Goal: Task Accomplishment & Management: Complete application form

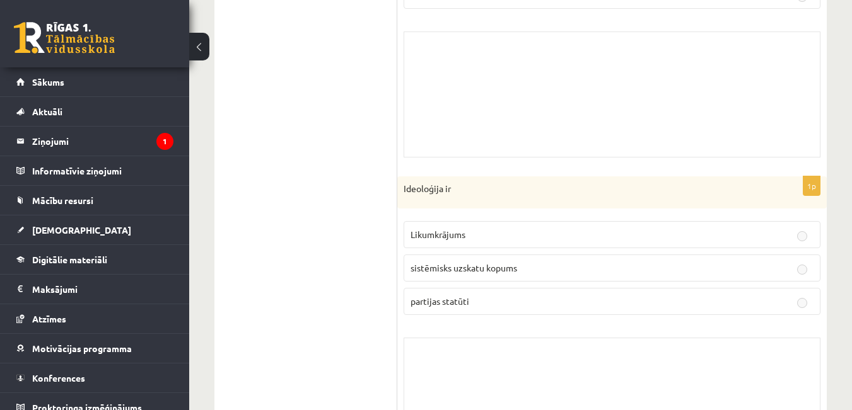
scroll to position [1072, 0]
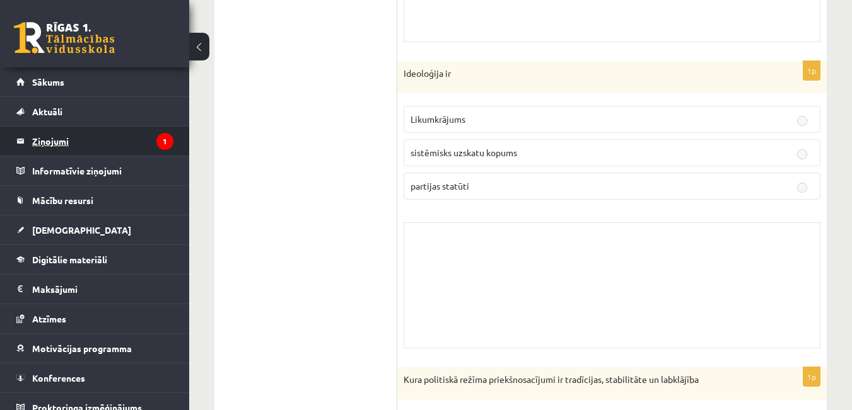
click at [60, 136] on legend "Ziņojumi 1" at bounding box center [102, 141] width 141 height 29
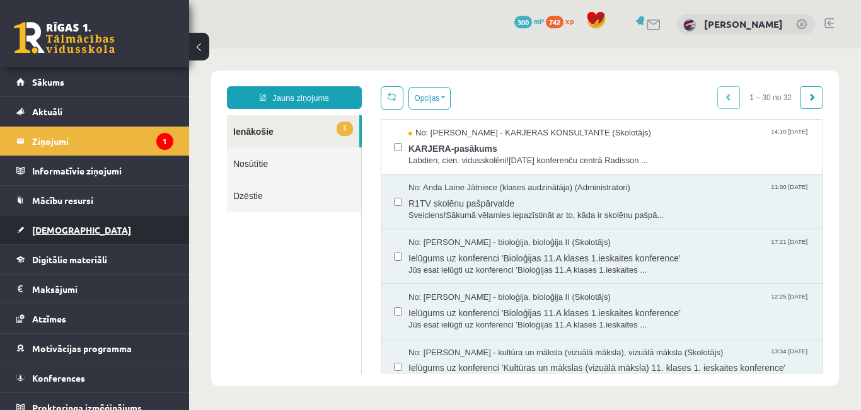
click at [49, 228] on span "[DEMOGRAPHIC_DATA]" at bounding box center [81, 229] width 99 height 11
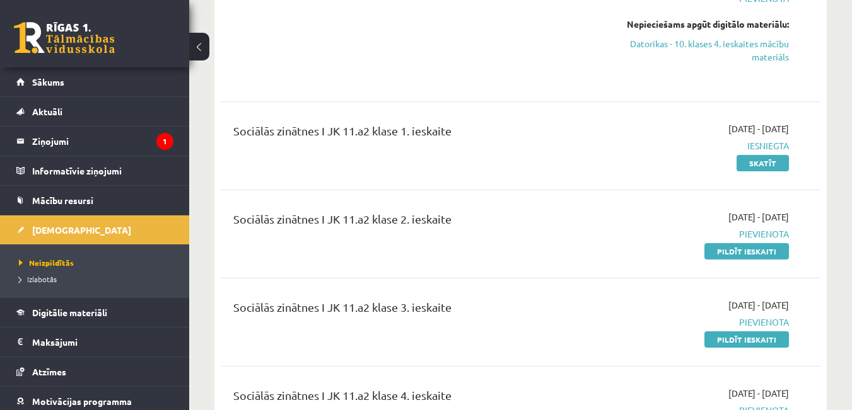
scroll to position [567, 0]
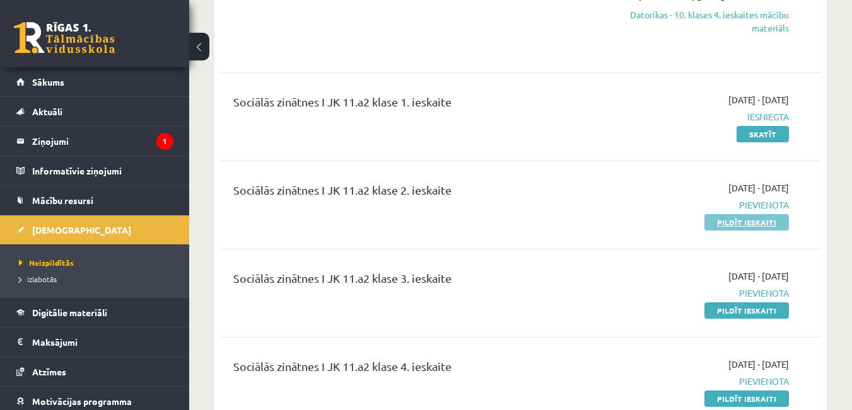
drag, startPoint x: 759, startPoint y: 213, endPoint x: 509, endPoint y: 60, distance: 292.9
click at [760, 214] on link "Pildīt ieskaiti" at bounding box center [746, 222] width 84 height 16
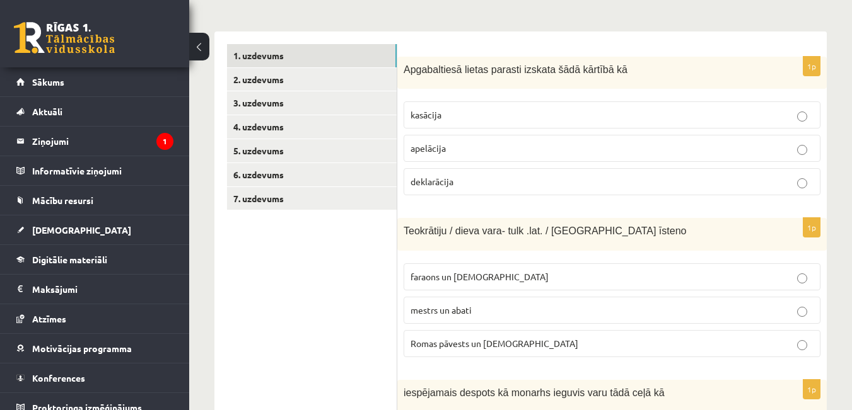
scroll to position [126, 0]
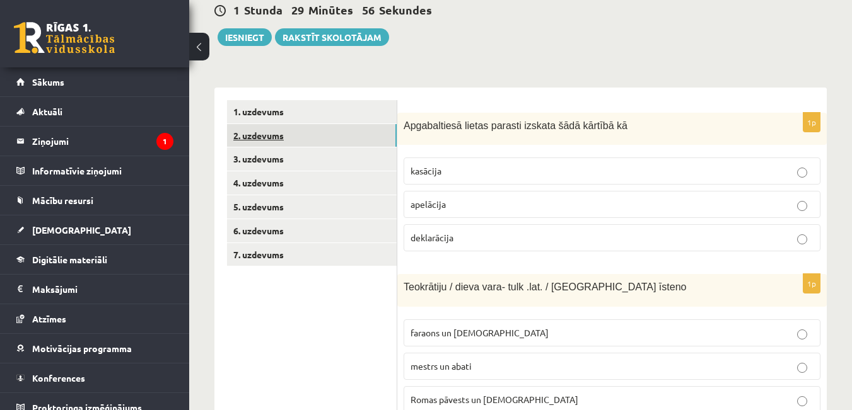
click at [292, 130] on link "2. uzdevums" at bounding box center [312, 135] width 170 height 23
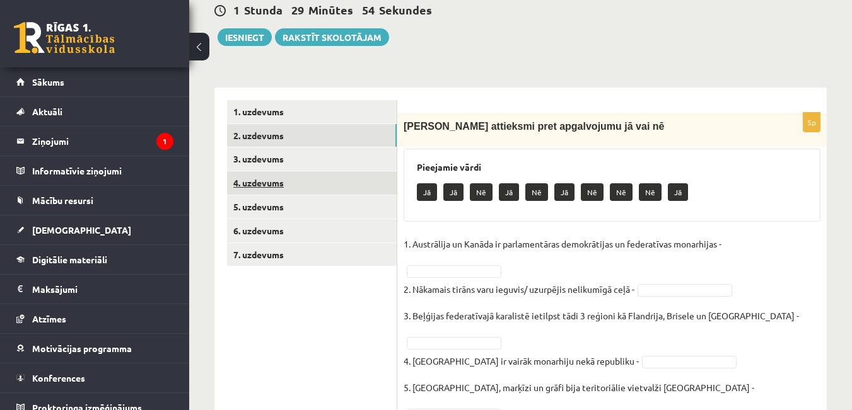
click at [253, 180] on link "4. uzdevums" at bounding box center [312, 182] width 170 height 23
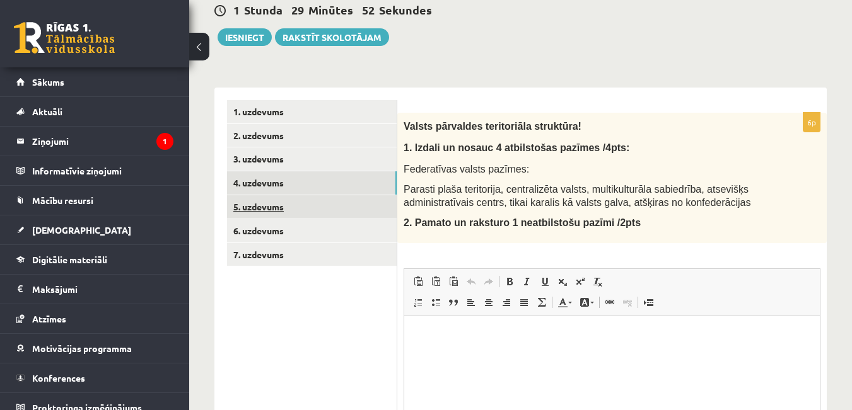
scroll to position [0, 0]
click at [277, 199] on link "5. uzdevums" at bounding box center [312, 206] width 170 height 23
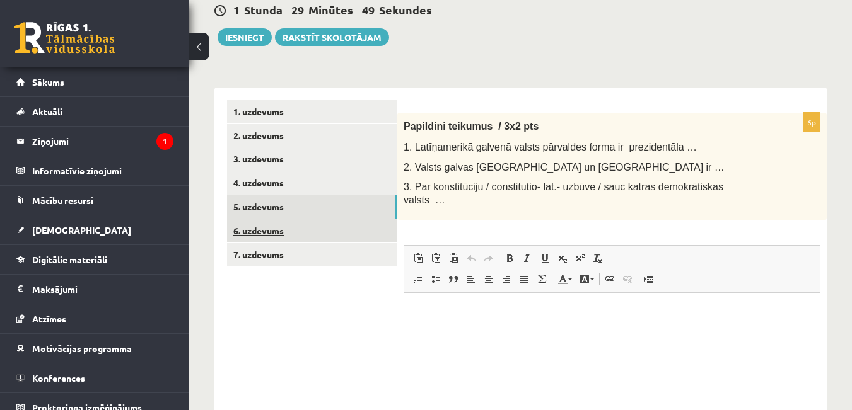
click at [269, 235] on link "6. uzdevums" at bounding box center [312, 230] width 170 height 23
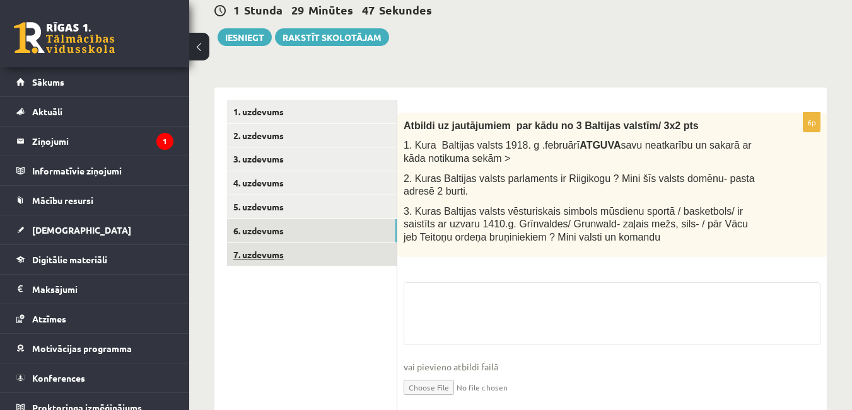
click at [273, 257] on link "7. uzdevums" at bounding box center [312, 254] width 170 height 23
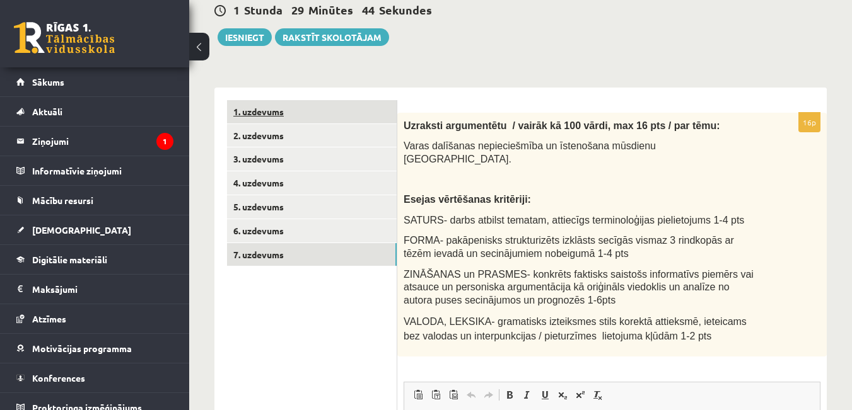
click at [247, 117] on link "1. uzdevums" at bounding box center [312, 111] width 170 height 23
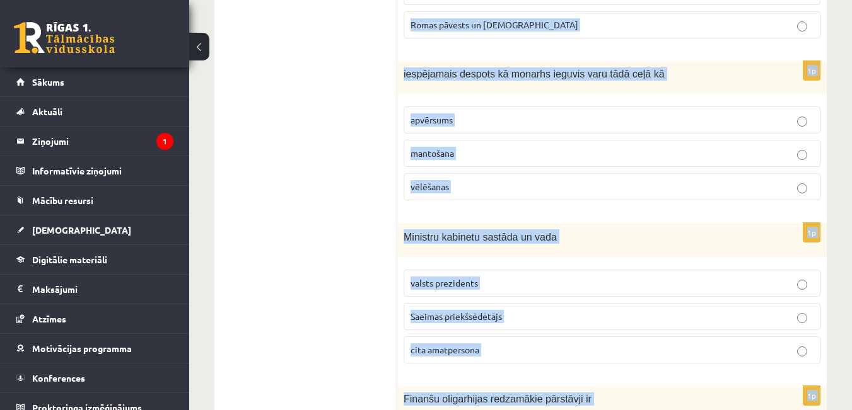
scroll to position [666, 0]
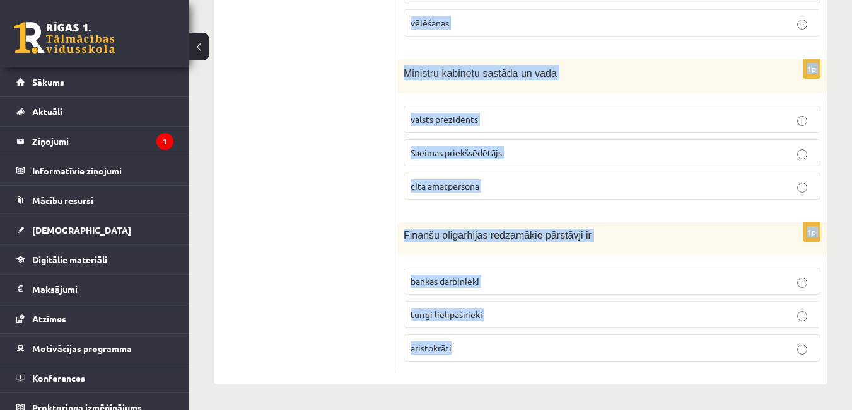
drag, startPoint x: 398, startPoint y: 123, endPoint x: 484, endPoint y: 338, distance: 231.2
copy form "Apgabaltiesā lietas parasti izskata šādā kārtībā kā kasācija apelācija deklarāc…"
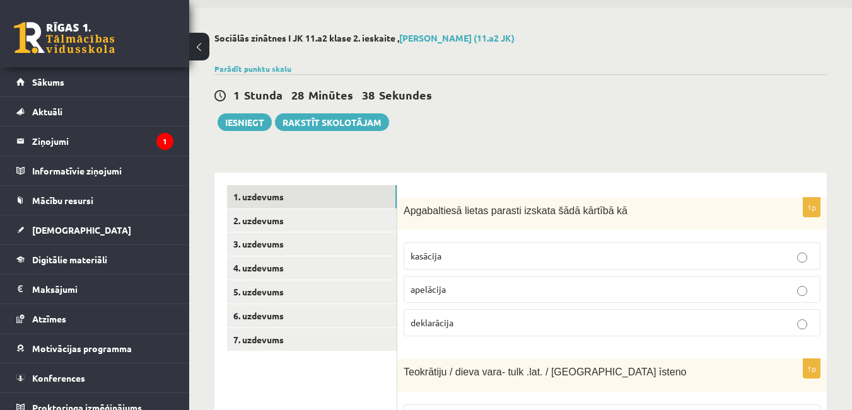
scroll to position [63, 0]
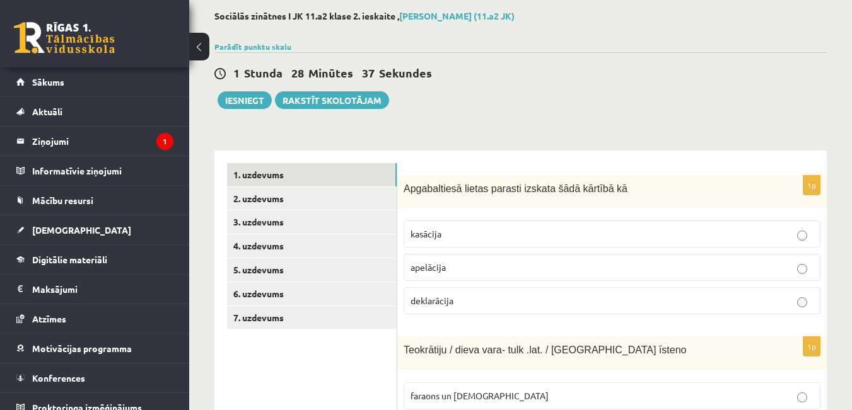
click at [508, 260] on label "apelācija" at bounding box center [611, 267] width 417 height 27
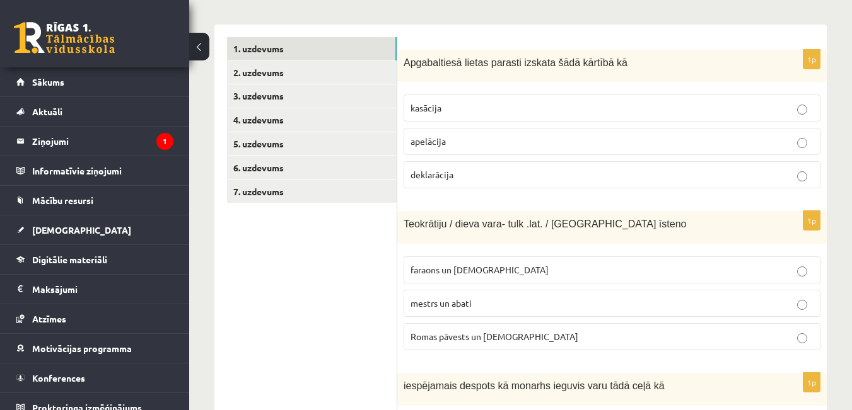
scroll to position [252, 0]
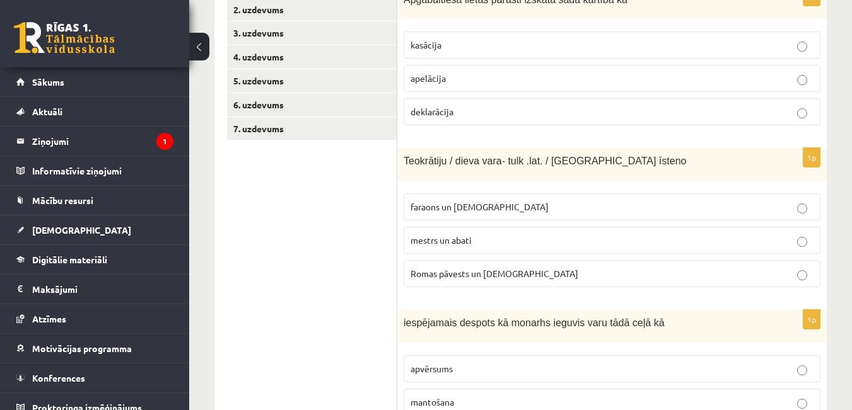
click at [653, 262] on label "Romas pāvests un kardināli" at bounding box center [611, 273] width 417 height 27
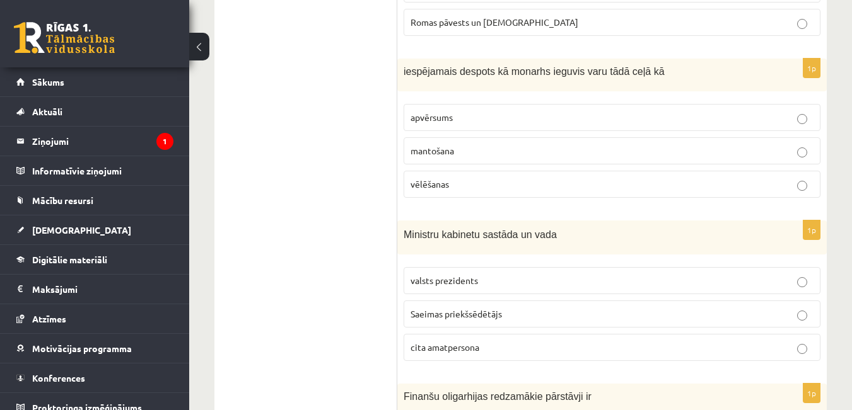
scroll to position [504, 0]
click at [477, 122] on p "apvērsums" at bounding box center [611, 116] width 403 height 13
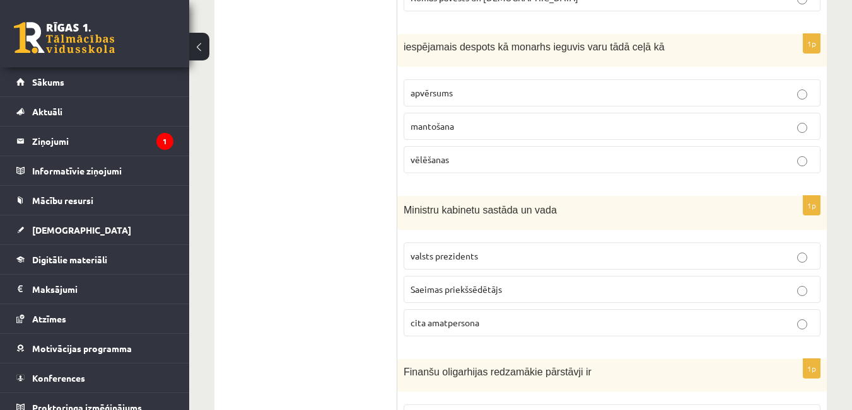
scroll to position [567, 0]
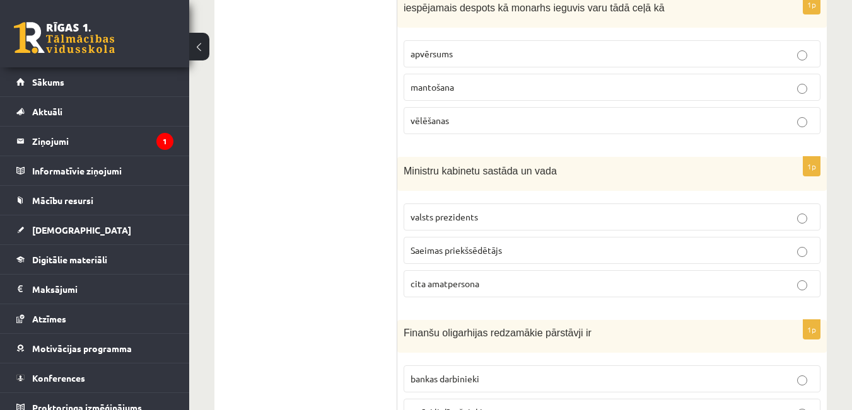
click at [519, 221] on p "valsts prezidents" at bounding box center [611, 217] width 403 height 13
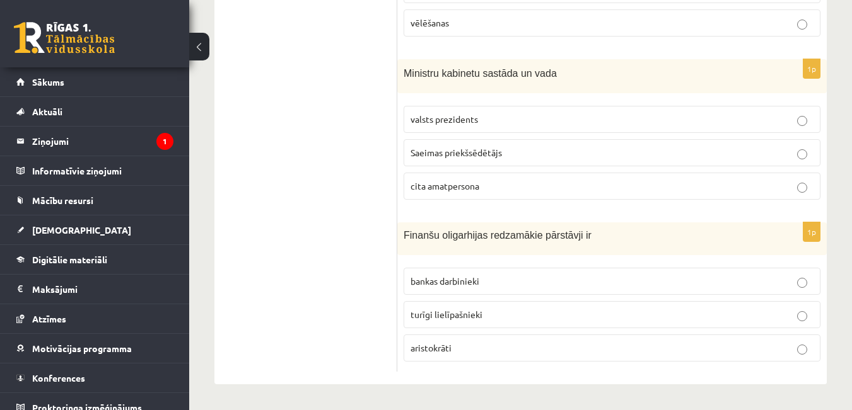
click at [483, 321] on p "turīgi lielīpašnieki" at bounding box center [611, 314] width 403 height 13
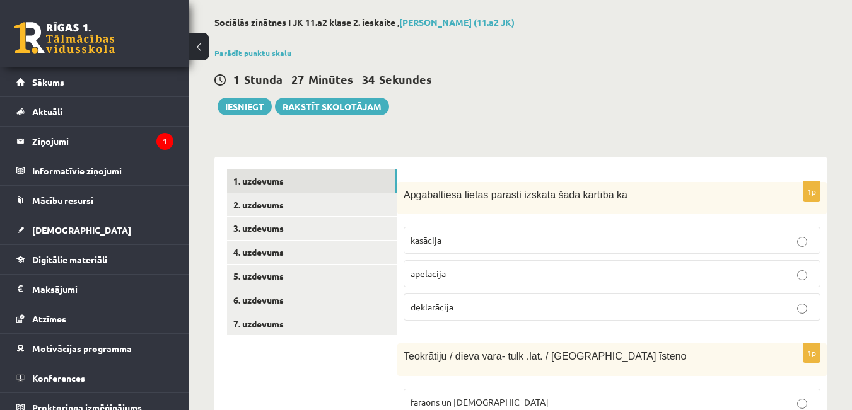
scroll to position [0, 0]
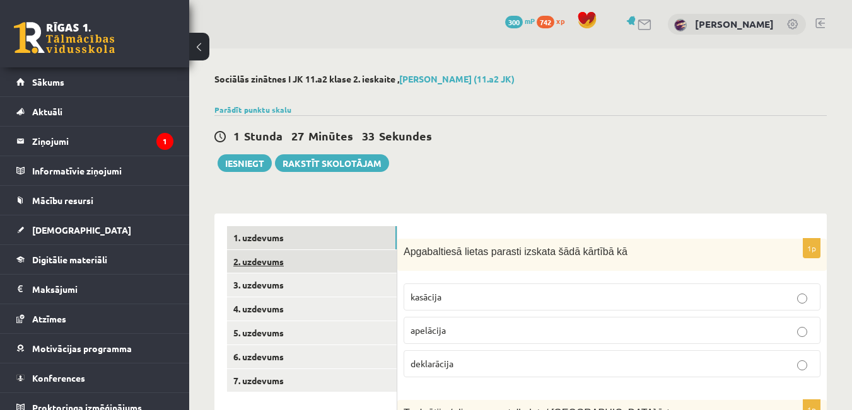
click at [264, 269] on link "2. uzdevums" at bounding box center [312, 261] width 170 height 23
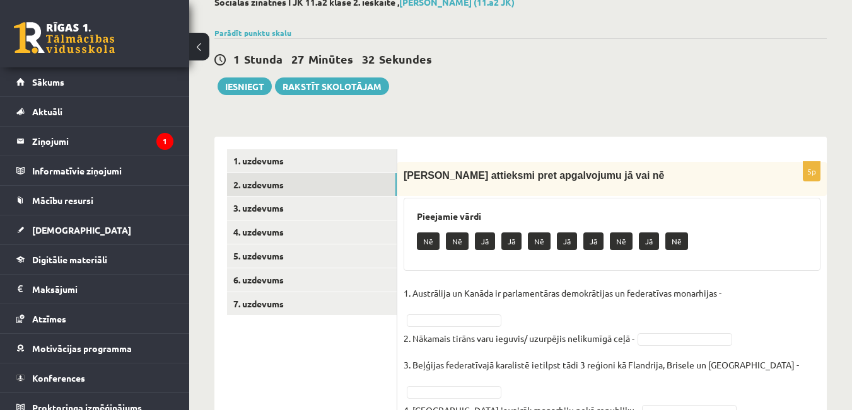
scroll to position [166, 0]
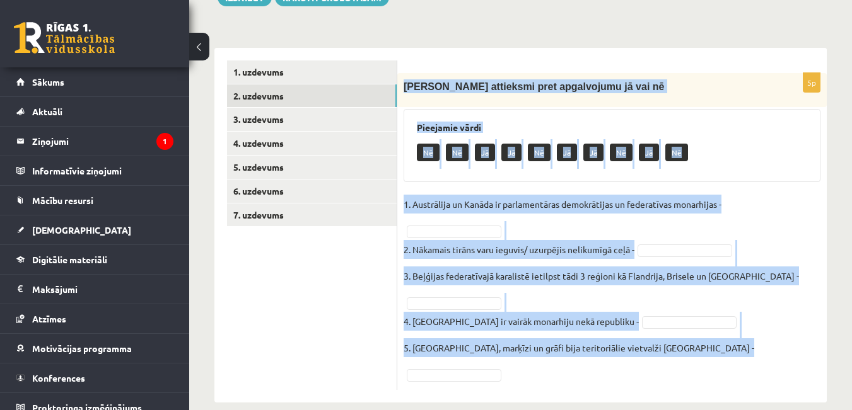
drag, startPoint x: 403, startPoint y: 84, endPoint x: 670, endPoint y: 357, distance: 381.6
click at [670, 357] on div "5p Izsaki attieksmi pret apgalvojumu jā vai nē Pieejamie vārdi Nē Nē Jā Jā Nē J…" at bounding box center [611, 231] width 429 height 317
copy div "Izsaki attieksmi pret apgalvojumu jā vai nē Pieejamie vārdi Nē Nē Jā Jā Nē Jā J…"
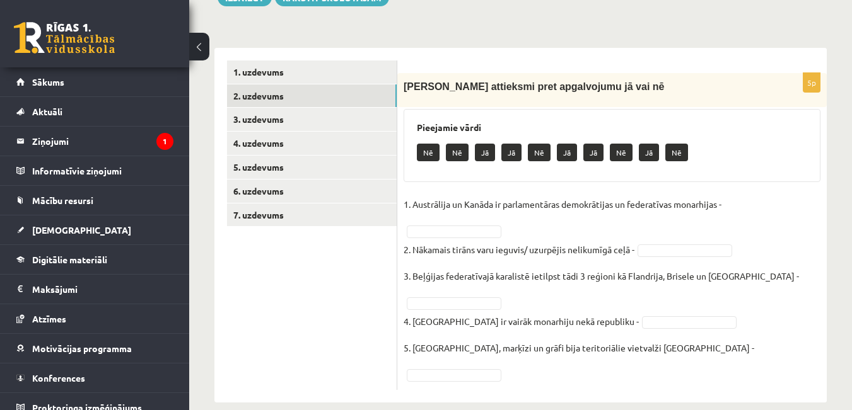
click at [355, 258] on ul "1. uzdevums 2. uzdevums 3. uzdevums 4. uzdevums 5. uzdevums 6. uzdevums 7. uzde…" at bounding box center [312, 226] width 170 height 330
click at [755, 195] on fieldset "1. Austrālija un Kanāda ir parlamentāras demokrātijas un federatīvas monarhijas…" at bounding box center [611, 289] width 417 height 189
click at [754, 200] on fieldset "1. Austrālija un Kanāda ir parlamentāras demokrātijas un federatīvas monarhijas…" at bounding box center [611, 289] width 417 height 189
click at [760, 206] on fieldset "1. Austrālija un Kanāda ir parlamentāras demokrātijas un federatīvas monarhijas…" at bounding box center [611, 289] width 417 height 189
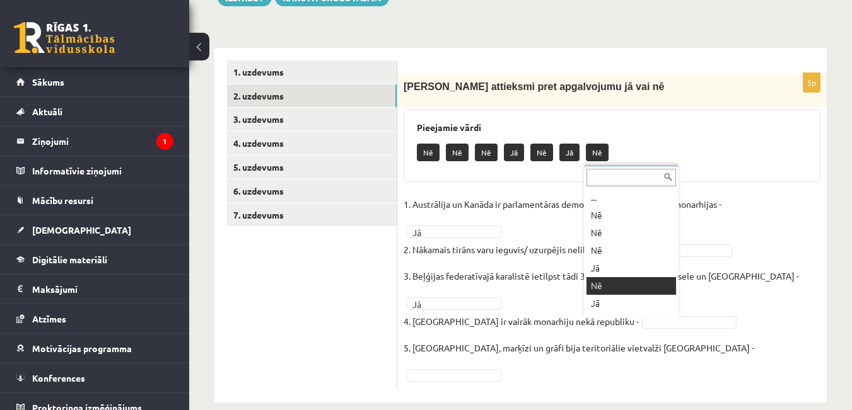
drag, startPoint x: 608, startPoint y: 281, endPoint x: 625, endPoint y: 301, distance: 25.9
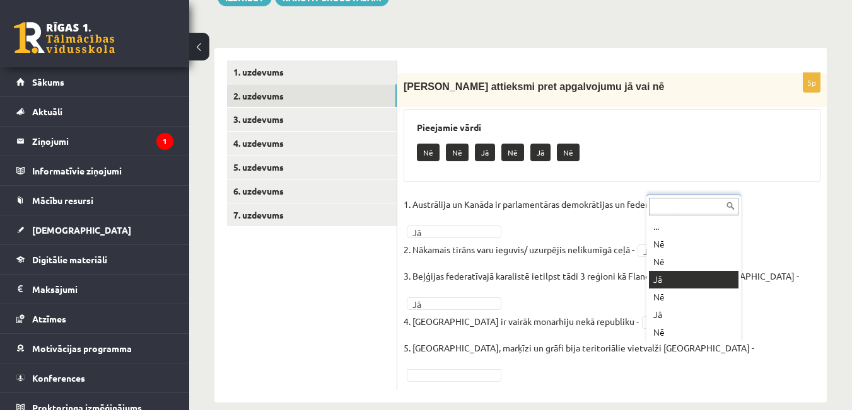
drag, startPoint x: 668, startPoint y: 276, endPoint x: 601, endPoint y: 317, distance: 78.4
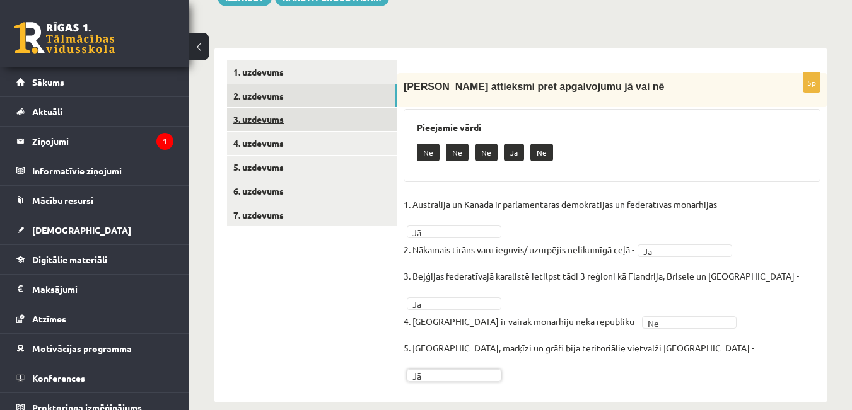
click at [257, 125] on link "3. uzdevums" at bounding box center [312, 119] width 170 height 23
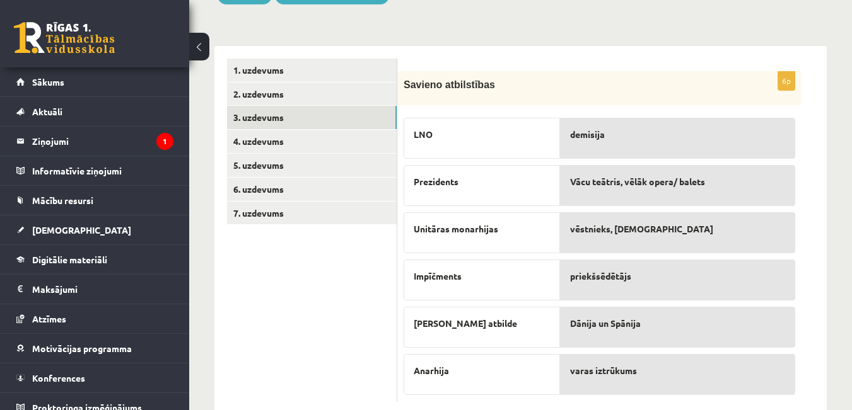
scroll to position [198, 0]
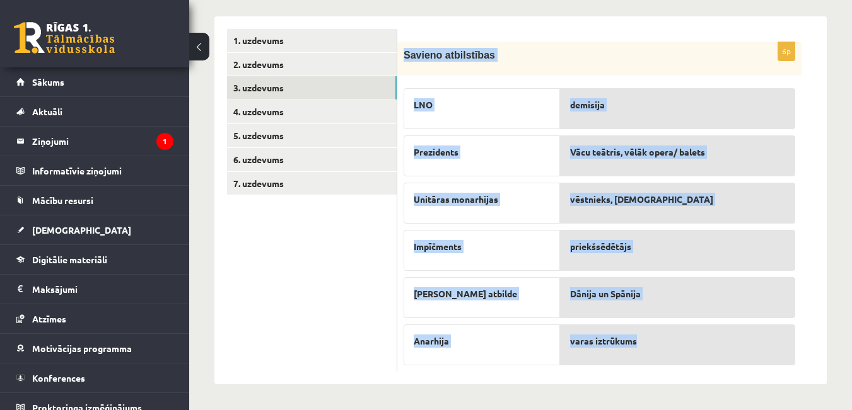
drag, startPoint x: 403, startPoint y: 52, endPoint x: 726, endPoint y: 342, distance: 433.5
click at [726, 342] on div "6p Savieno atbilstības LNO Prezidents Unitāras monarhijas Impīčments Lieka atbi…" at bounding box center [599, 207] width 404 height 330
copy div "Savieno atbilstības LNO Prezidents Unitāras monarhijas Impīčments Lieka atbilde…"
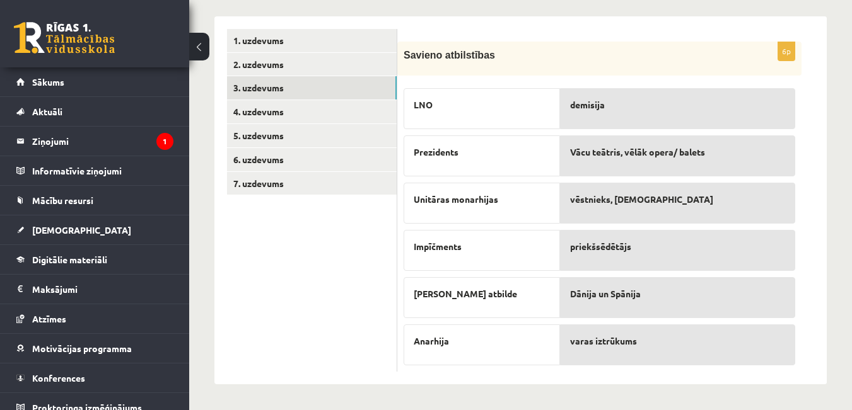
drag, startPoint x: 255, startPoint y: 275, endPoint x: 603, endPoint y: 172, distance: 363.5
click at [255, 274] on ul "1. uzdevums 2. uzdevums 3. uzdevums 4. uzdevums 5. uzdevums 6. uzdevums 7. uzde…" at bounding box center [312, 200] width 170 height 343
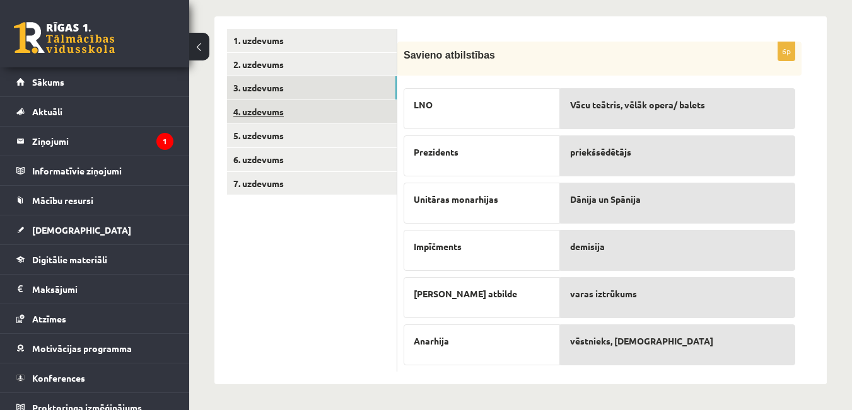
click at [262, 113] on link "4. uzdevums" at bounding box center [312, 111] width 170 height 23
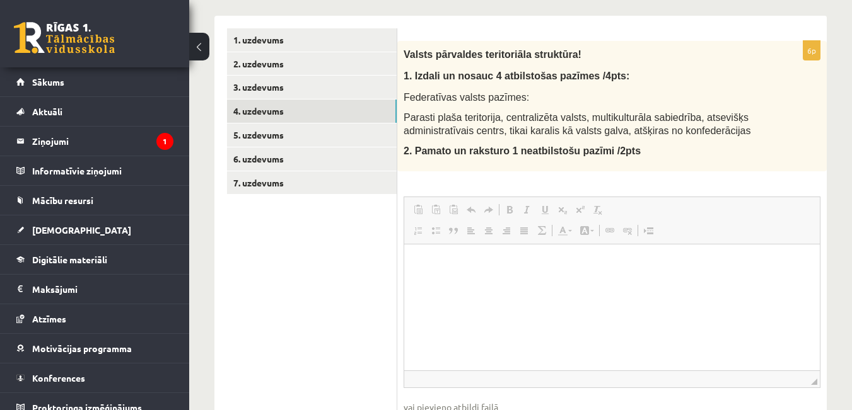
scroll to position [0, 0]
click at [402, 91] on div "Valsts pārvaldes teritoriāla struktūra! 1. Izdali un nosauc 4 atbilstošas pazīm…" at bounding box center [611, 106] width 429 height 130
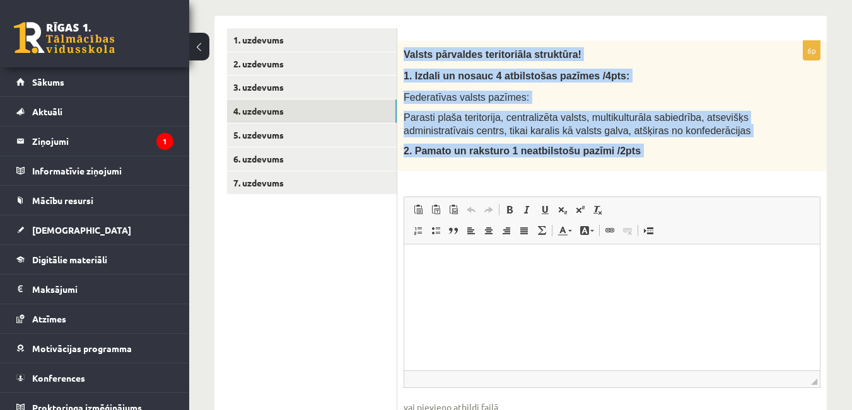
drag, startPoint x: 403, startPoint y: 53, endPoint x: 657, endPoint y: 165, distance: 277.5
click at [667, 171] on div "Valsts pārvaldes teritoriāla struktūra! 1. Izdali un nosauc 4 atbilstošas pazīm…" at bounding box center [611, 106] width 429 height 130
copy div "Valsts pārvaldes teritoriāla struktūra! 1. Izdali un nosauc 4 atbilstošas pazīm…"
click at [701, 78] on p "1. Izdali un nosauc 4 atbilstošas pazīmes /4pts:" at bounding box center [580, 76] width 354 height 14
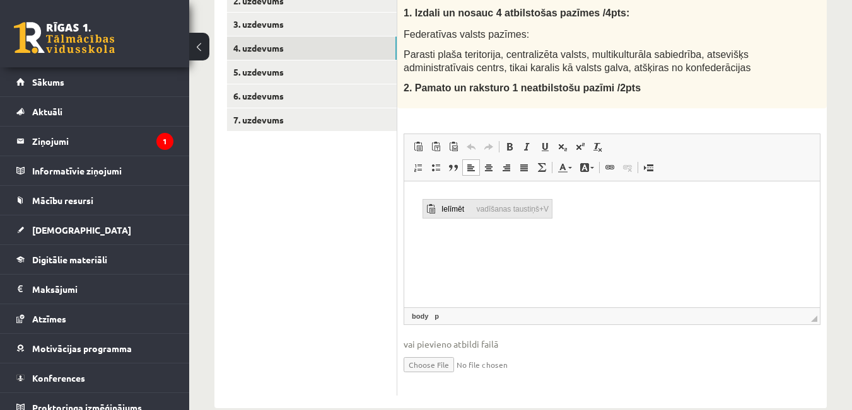
click at [453, 211] on span "Ielīmēt" at bounding box center [455, 209] width 35 height 18
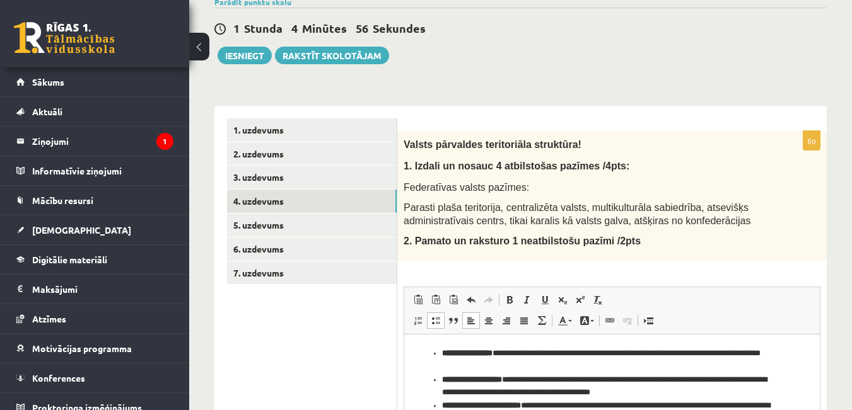
scroll to position [286, 0]
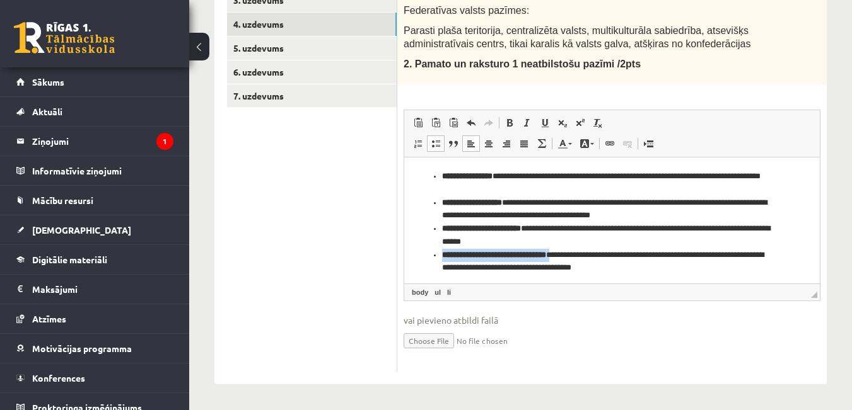
drag, startPoint x: 573, startPoint y: 252, endPoint x: 435, endPoint y: 252, distance: 138.1
click at [442, 252] on li "**********" at bounding box center [607, 261] width 330 height 26
click at [508, 125] on span at bounding box center [509, 123] width 10 height 10
click at [441, 253] on ul "**********" at bounding box center [612, 222] width 390 height 105
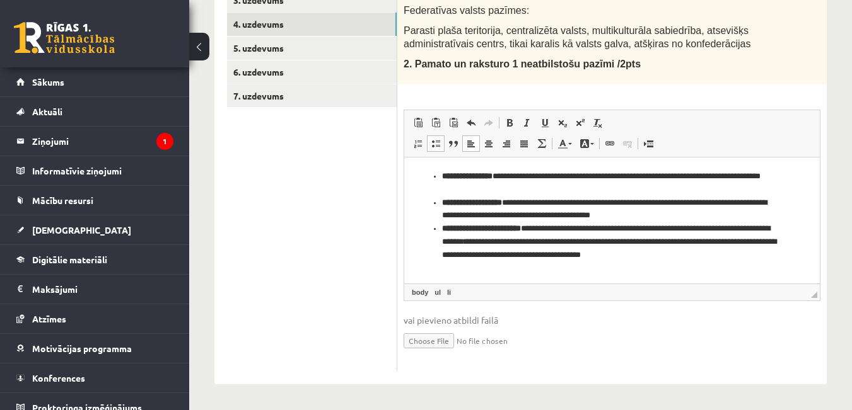
click at [538, 228] on li "**********" at bounding box center [612, 241] width 340 height 39
drag, startPoint x: 542, startPoint y: 228, endPoint x: 438, endPoint y: 230, distance: 104.7
click at [438, 231] on ul "**********" at bounding box center [612, 215] width 390 height 91
click at [502, 117] on link "Treknraksts Klaviatūras saīsne vadīšanas taustiņš+B" at bounding box center [510, 123] width 18 height 16
click at [442, 228] on li "**********" at bounding box center [612, 241] width 340 height 39
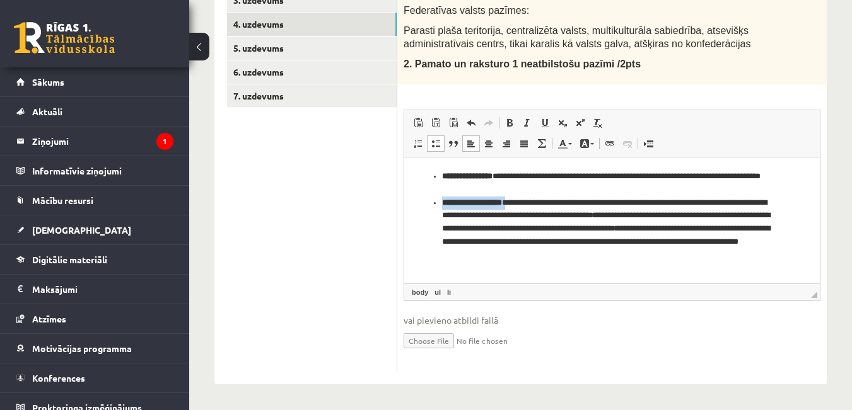
drag, startPoint x: 516, startPoint y: 201, endPoint x: 428, endPoint y: 201, distance: 87.6
click at [428, 201] on ul "**********" at bounding box center [612, 215] width 390 height 91
click at [508, 119] on span at bounding box center [509, 123] width 10 height 10
click at [441, 202] on ul "**********" at bounding box center [612, 215] width 390 height 91
click at [441, 199] on ul "**********" at bounding box center [612, 215] width 390 height 91
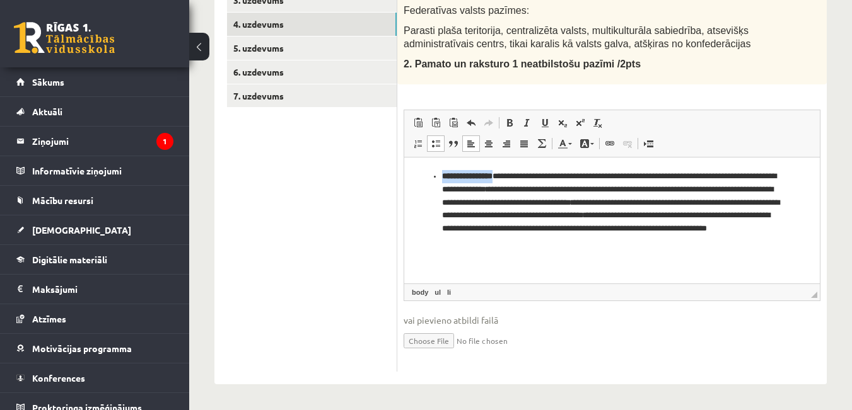
drag, startPoint x: 499, startPoint y: 173, endPoint x: 438, endPoint y: 171, distance: 61.8
click at [438, 171] on ul "**********" at bounding box center [612, 209] width 390 height 79
click at [474, 122] on span at bounding box center [471, 123] width 10 height 10
click at [507, 122] on span at bounding box center [509, 123] width 10 height 10
click at [439, 175] on ul "**********" at bounding box center [612, 209] width 390 height 79
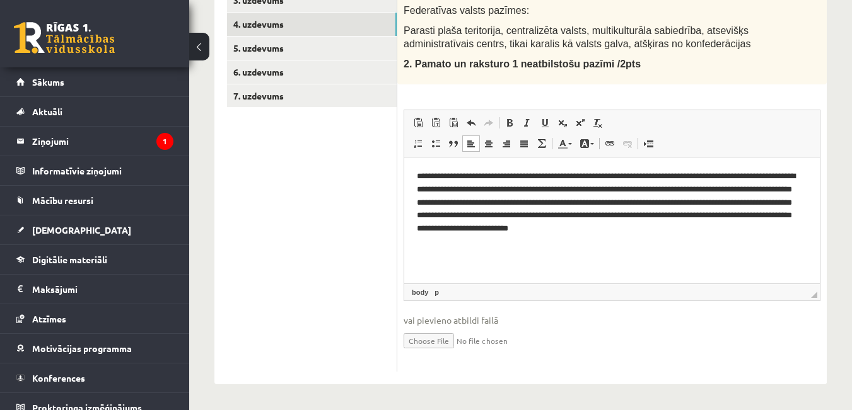
click at [751, 240] on html "**********" at bounding box center [611, 202] width 415 height 91
click at [446, 260] on span "Ielīmēt" at bounding box center [458, 259] width 35 height 18
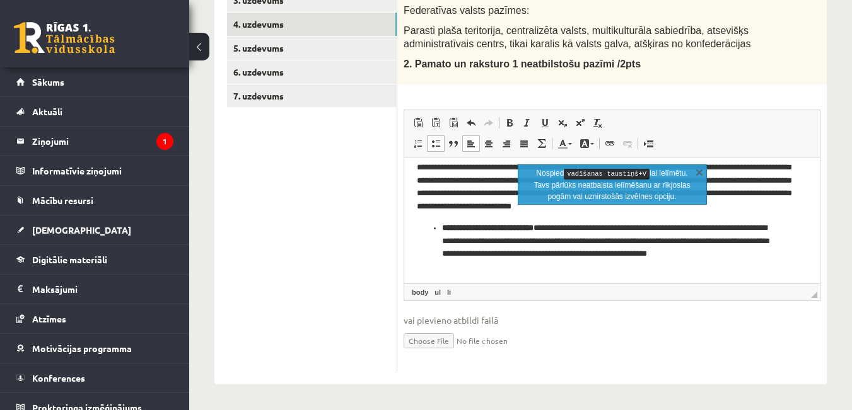
scroll to position [25, 0]
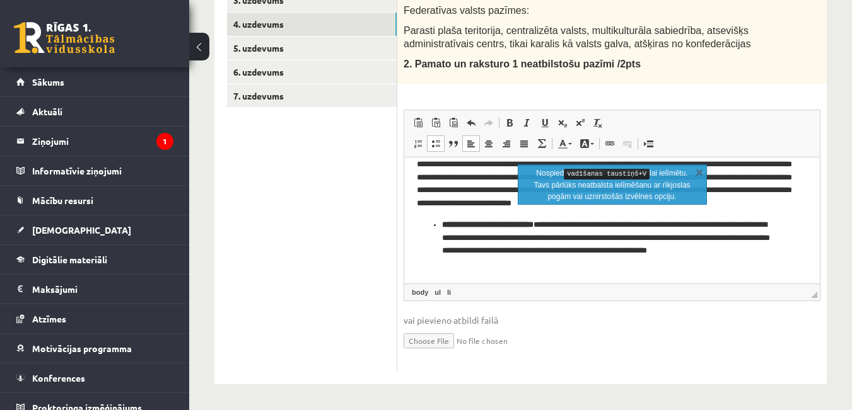
click at [442, 222] on strong "**********" at bounding box center [487, 224] width 91 height 8
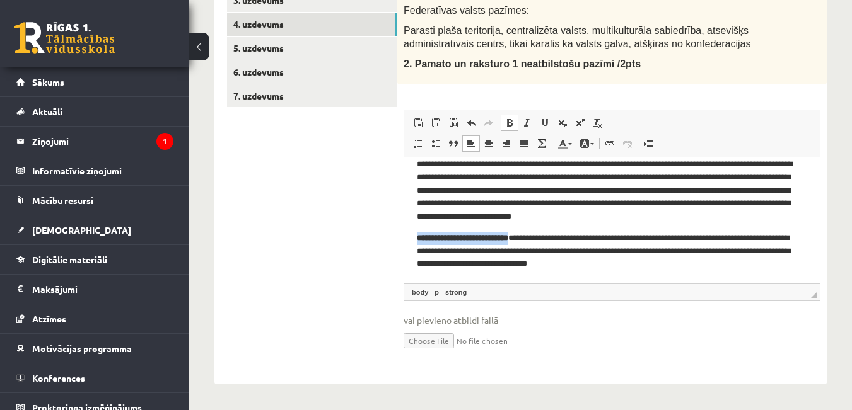
drag, startPoint x: 525, startPoint y: 236, endPoint x: 417, endPoint y: 240, distance: 107.2
click at [417, 240] on p "**********" at bounding box center [607, 250] width 381 height 39
click at [512, 118] on span at bounding box center [509, 123] width 10 height 10
click at [676, 266] on p "**********" at bounding box center [607, 250] width 381 height 39
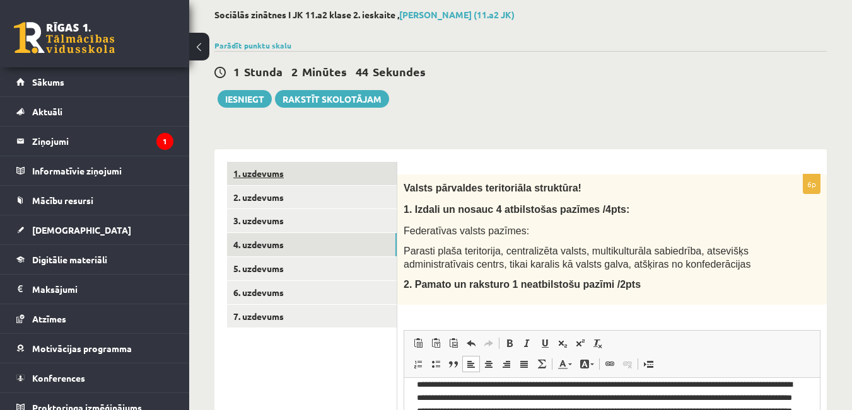
scroll to position [33, 0]
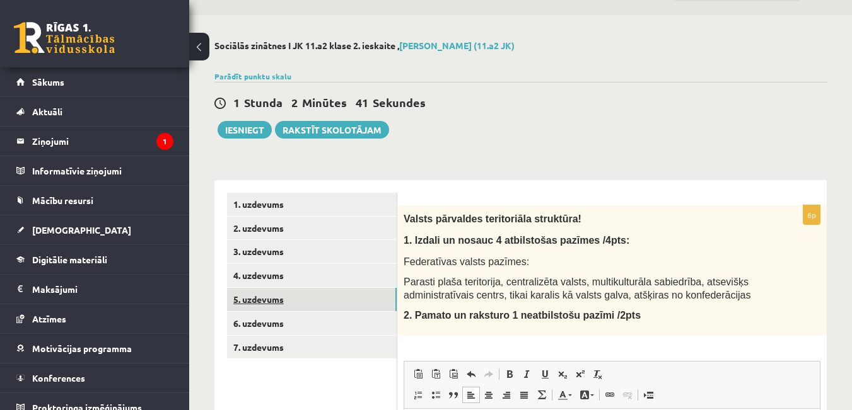
click at [261, 304] on link "5. uzdevums" at bounding box center [312, 299] width 170 height 23
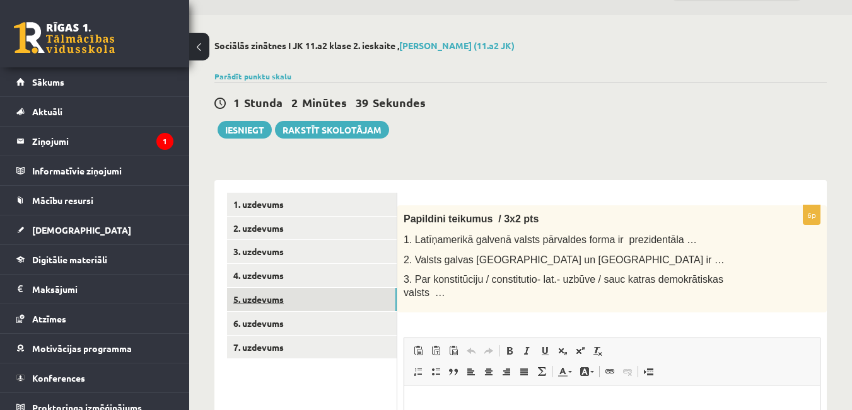
scroll to position [0, 0]
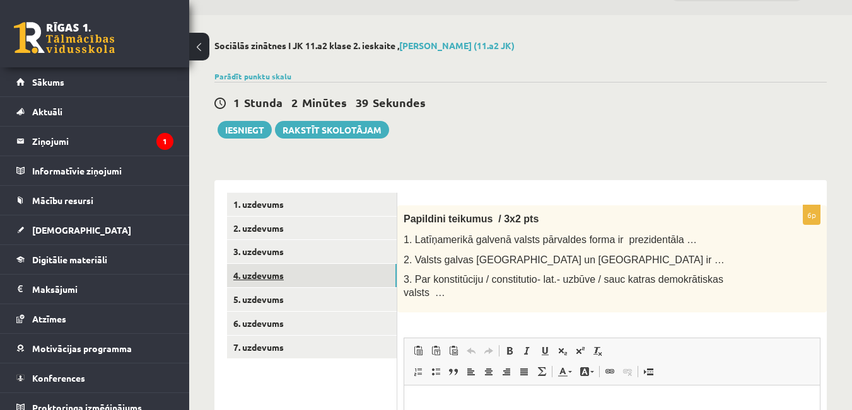
click at [259, 278] on link "4. uzdevums" at bounding box center [312, 275] width 170 height 23
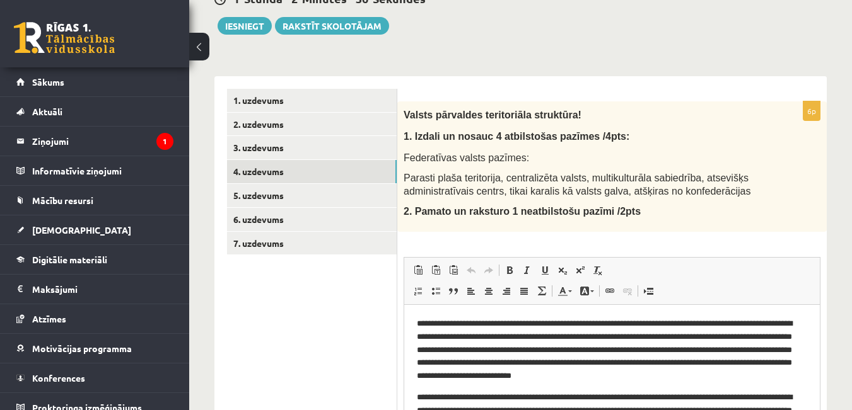
scroll to position [159, 0]
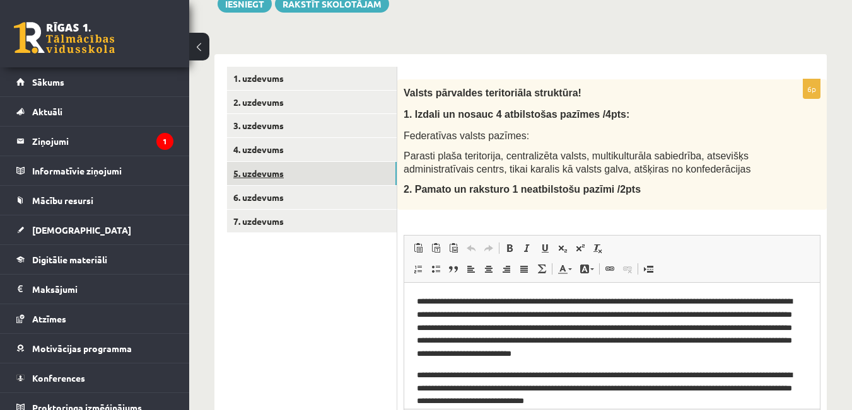
click at [274, 178] on link "5. uzdevums" at bounding box center [312, 173] width 170 height 23
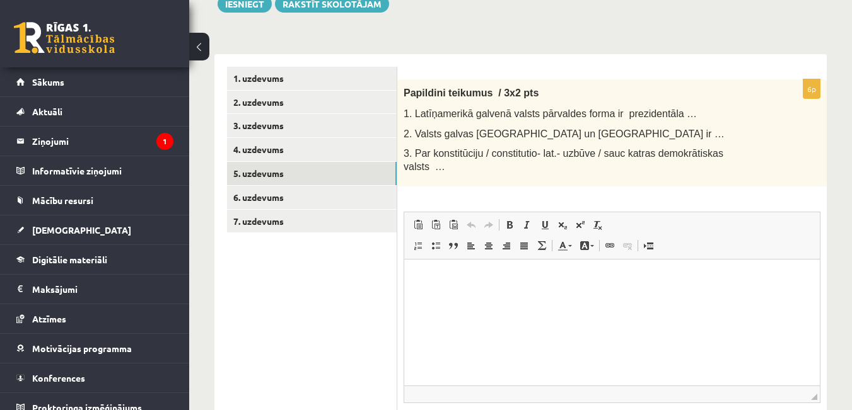
scroll to position [0, 0]
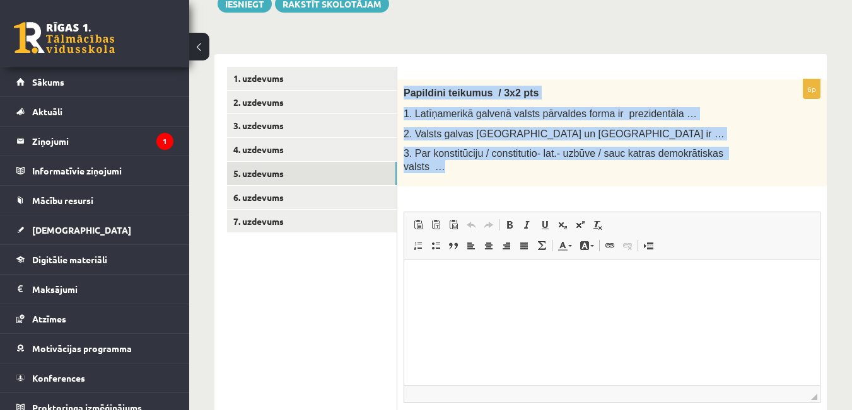
drag, startPoint x: 402, startPoint y: 91, endPoint x: 755, endPoint y: 161, distance: 359.9
click at [755, 161] on div "Papildini teikumus / 3x2 pts 1. Latīņamerikā galvenā valsts pārvaldes forma ir …" at bounding box center [611, 132] width 429 height 107
copy div "Papildini teikumus / 3x2 pts 1. Latīņamerikā galvenā valsts pārvaldes forma ir …"
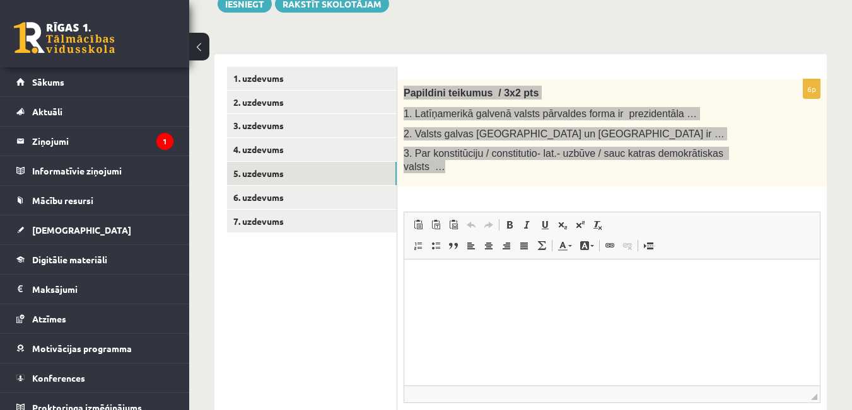
click at [436, 279] on p "Bagātinātā teksta redaktors, wiswyg-editor-user-answer-47433900839380" at bounding box center [612, 278] width 390 height 13
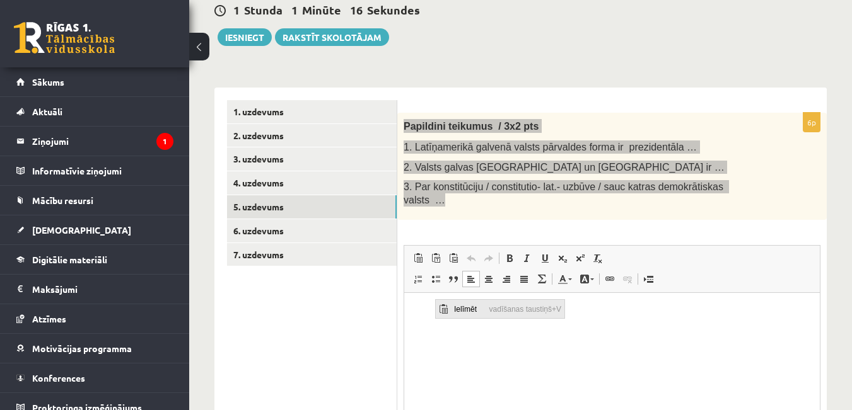
scroll to position [96, 0]
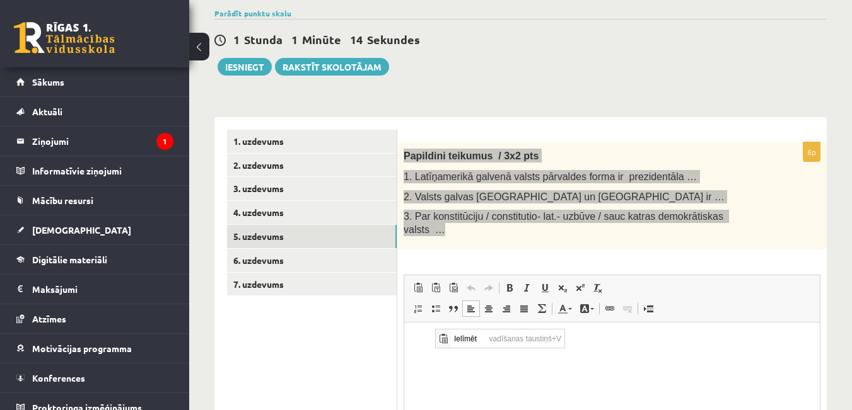
drag, startPoint x: 468, startPoint y: 369, endPoint x: 465, endPoint y: 359, distance: 10.6
click at [468, 361] on html at bounding box center [611, 341] width 415 height 38
click at [442, 341] on li "**********" at bounding box center [612, 341] width 340 height 13
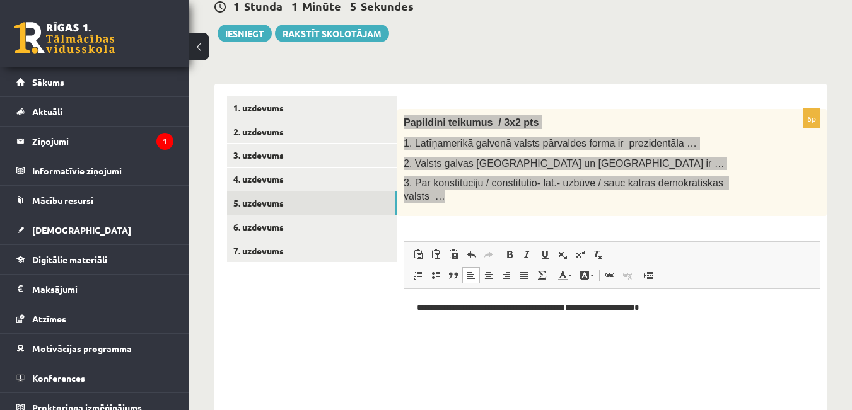
scroll to position [159, 0]
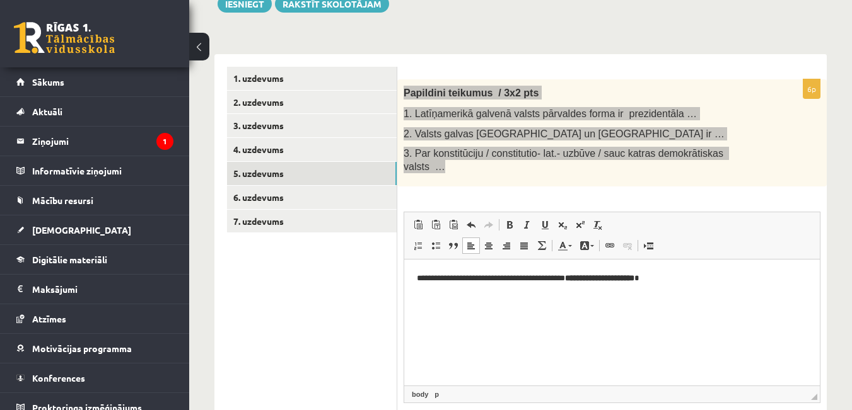
click at [676, 298] on html "**********" at bounding box center [611, 278] width 415 height 38
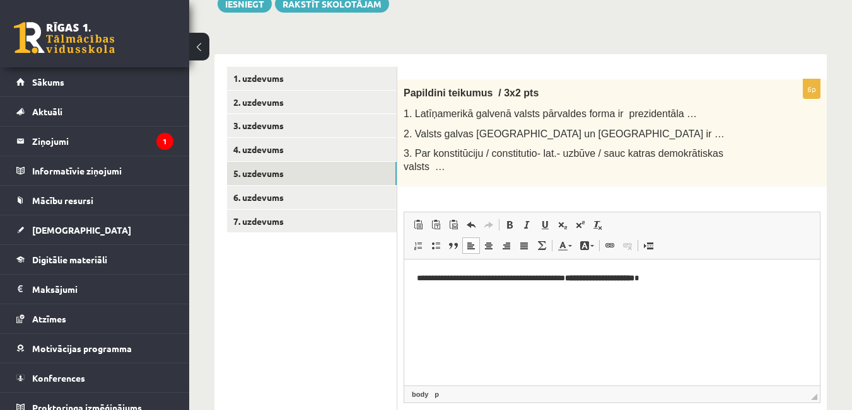
drag, startPoint x: 656, startPoint y: 178, endPoint x: 658, endPoint y: 193, distance: 14.6
click at [656, 178] on div "**********" at bounding box center [611, 276] width 429 height 395
drag, startPoint x: 678, startPoint y: 279, endPoint x: 590, endPoint y: 285, distance: 88.5
click at [590, 285] on html "**********" at bounding box center [611, 278] width 415 height 38
click at [509, 220] on span at bounding box center [509, 225] width 10 height 10
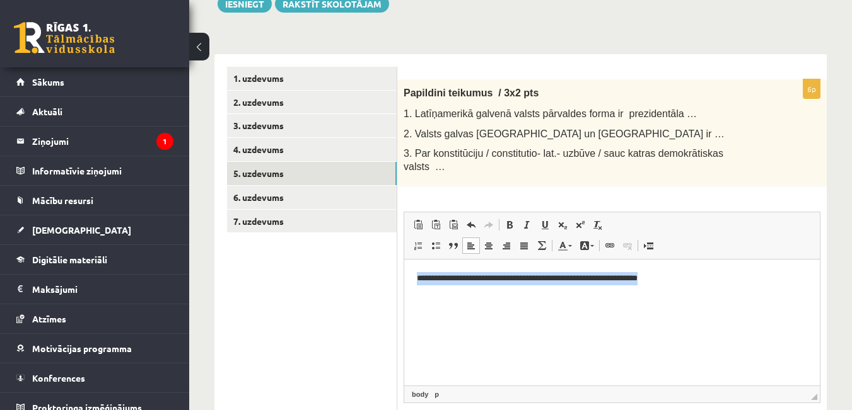
click at [696, 288] on html "**********" at bounding box center [611, 278] width 415 height 38
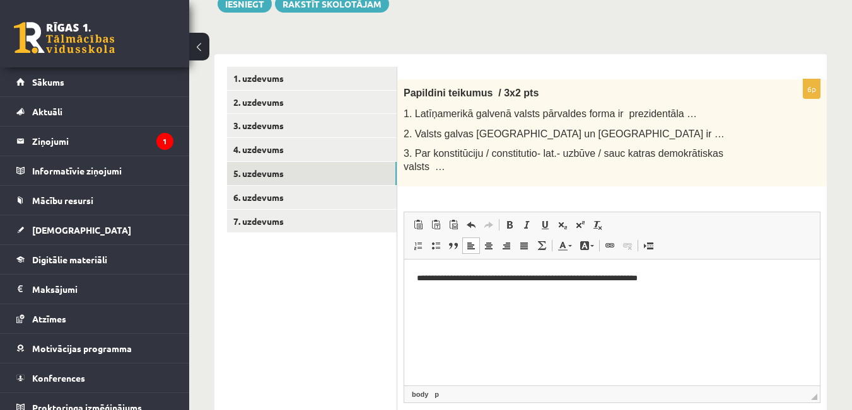
click at [685, 277] on p "**********" at bounding box center [612, 278] width 390 height 13
click at [446, 301] on span "Ielīmēt" at bounding box center [453, 297] width 35 height 18
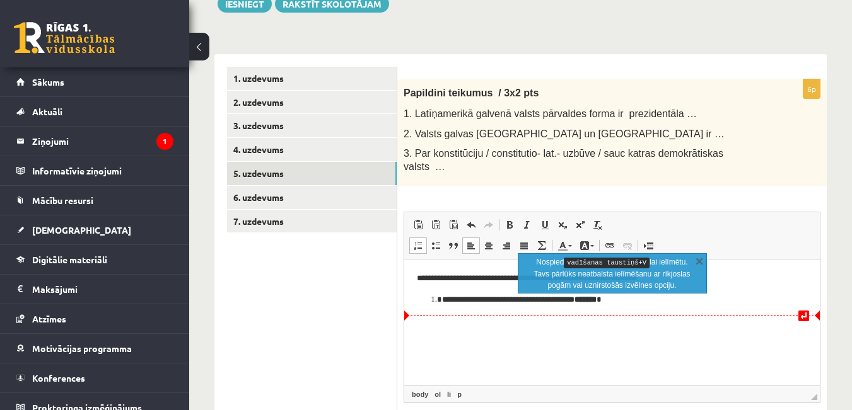
click at [442, 299] on li "**********" at bounding box center [612, 299] width 340 height 13
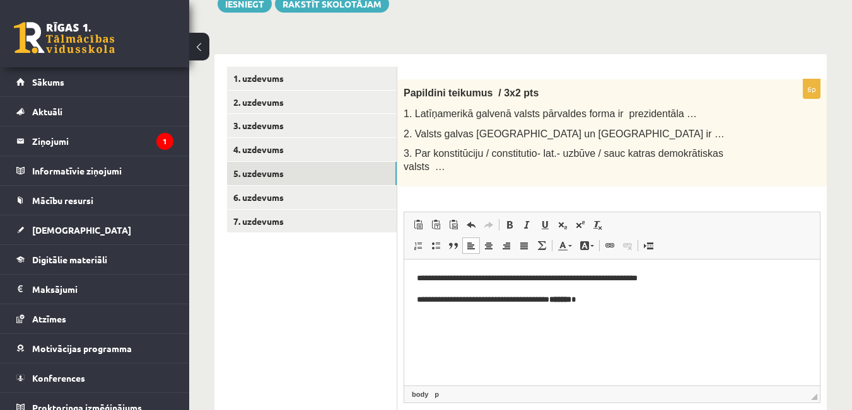
click at [599, 299] on p "**********" at bounding box center [612, 299] width 390 height 13
drag, startPoint x: 590, startPoint y: 299, endPoint x: 559, endPoint y: 300, distance: 31.5
click at [559, 300] on p "**********" at bounding box center [612, 299] width 390 height 13
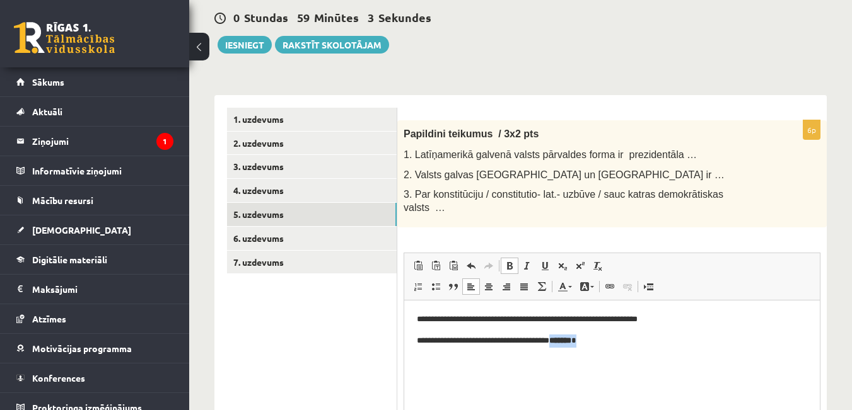
scroll to position [96, 0]
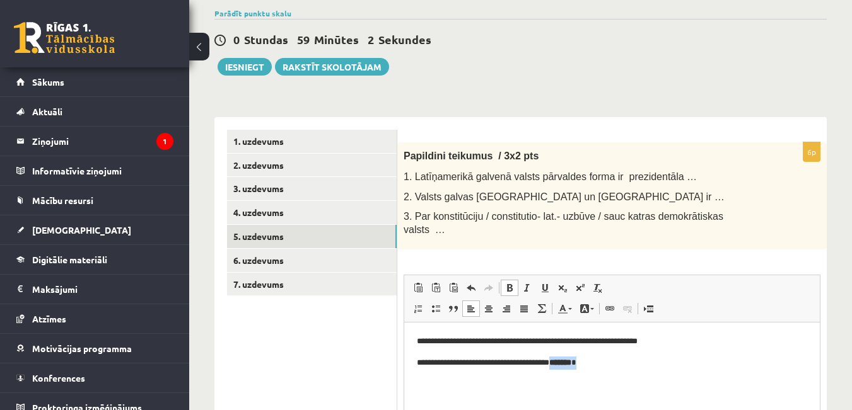
click at [511, 283] on span at bounding box center [509, 288] width 10 height 10
click at [598, 373] on html "**********" at bounding box center [611, 351] width 415 height 59
click at [603, 352] on body "**********" at bounding box center [612, 352] width 390 height 34
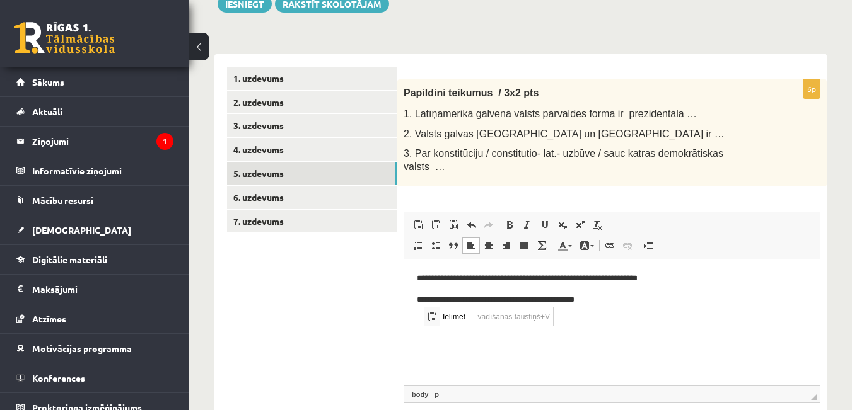
click at [423, 324] on p "Bagātinātā teksta redaktors, wiswyg-editor-user-answer-47433900839380" at bounding box center [612, 320] width 390 height 13
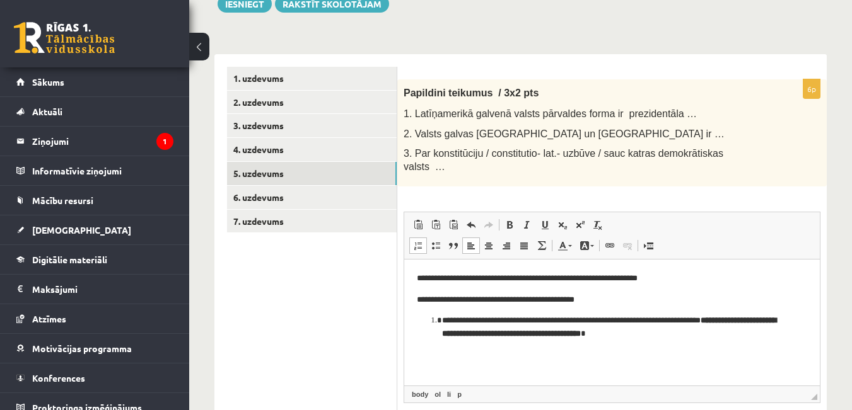
click at [443, 321] on p "**********" at bounding box center [612, 327] width 340 height 26
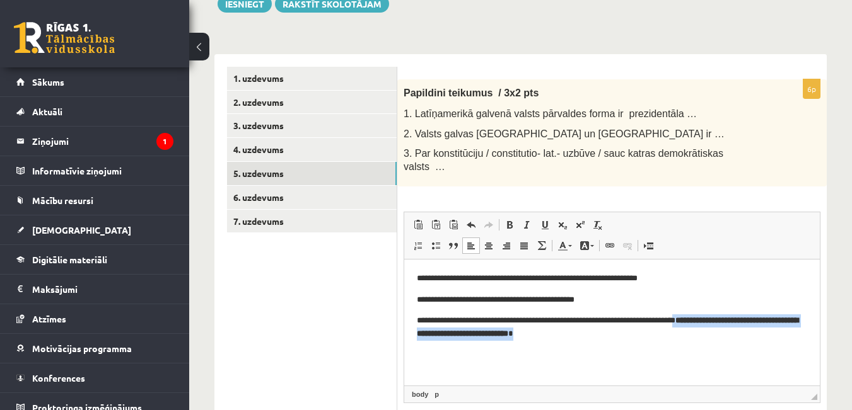
drag, startPoint x: 695, startPoint y: 321, endPoint x: 706, endPoint y: 332, distance: 15.6
click at [706, 332] on p "**********" at bounding box center [612, 327] width 390 height 26
click at [508, 220] on span at bounding box center [509, 225] width 10 height 10
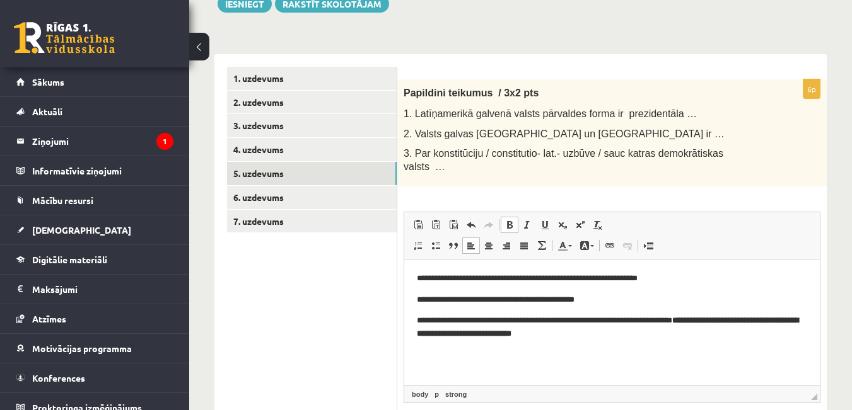
click at [510, 220] on span at bounding box center [509, 225] width 10 height 10
click at [591, 342] on html "**********" at bounding box center [611, 306] width 415 height 94
click at [278, 204] on link "6. uzdevums" at bounding box center [312, 197] width 170 height 23
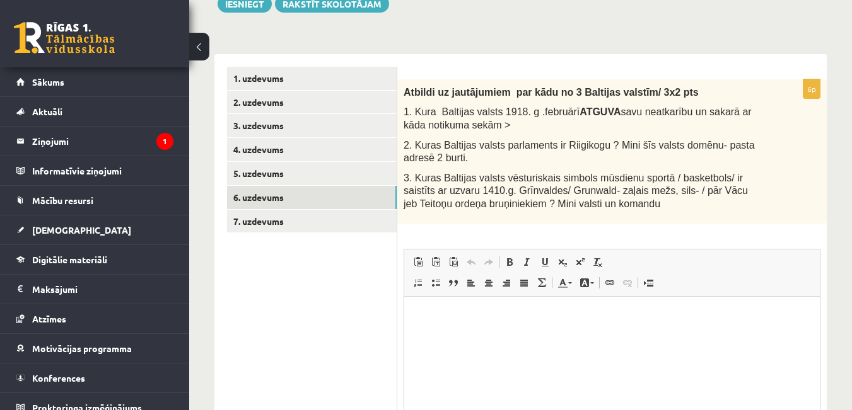
scroll to position [0, 0]
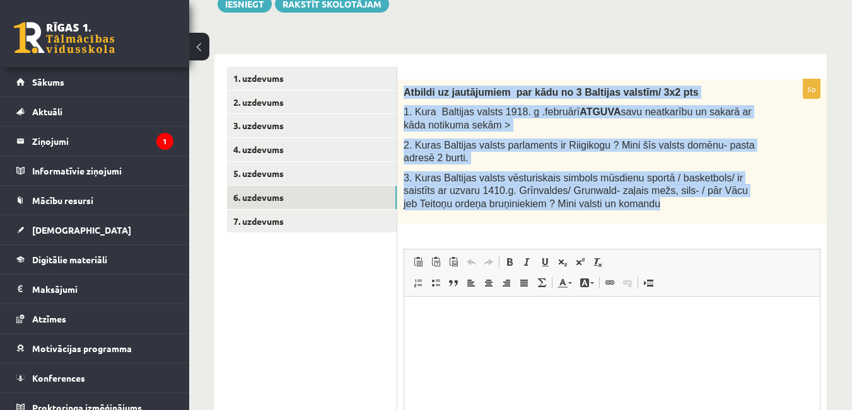
drag, startPoint x: 407, startPoint y: 95, endPoint x: 571, endPoint y: 204, distance: 196.4
click at [571, 204] on div "Atbildi uz jautājumiem par kādu no 3 Baltijas valstīm/ 3x2 pts 1. Kura Baltijas…" at bounding box center [611, 151] width 429 height 144
copy div "Atbildi uz jautājumiem par kādu no 3 Baltijas valstīm/ 3x2 pts 1. Kura Baltijas…"
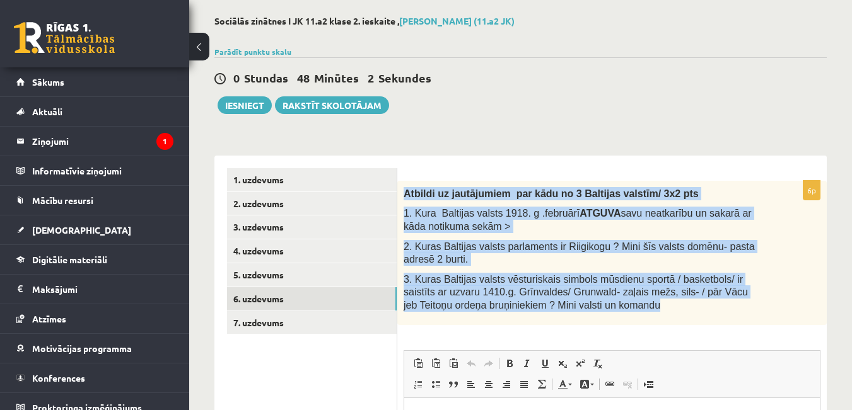
scroll to position [126, 0]
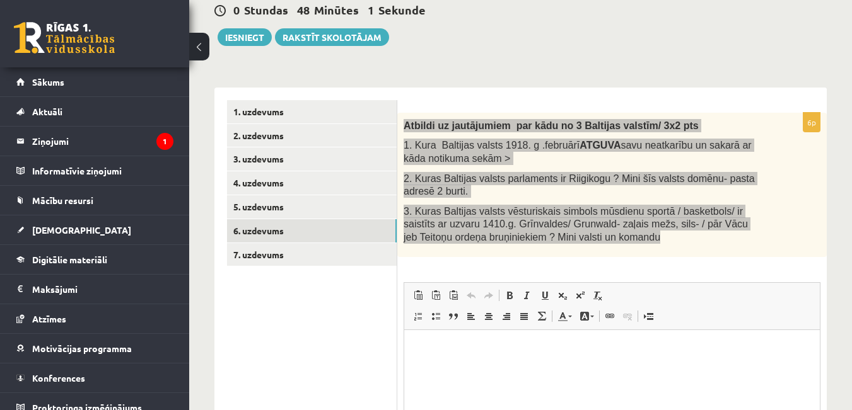
click at [501, 362] on html at bounding box center [611, 349] width 415 height 38
click at [494, 352] on p "Bagātinātā teksta redaktors, wiswyg-editor-user-answer-47433802800240" at bounding box center [612, 348] width 390 height 13
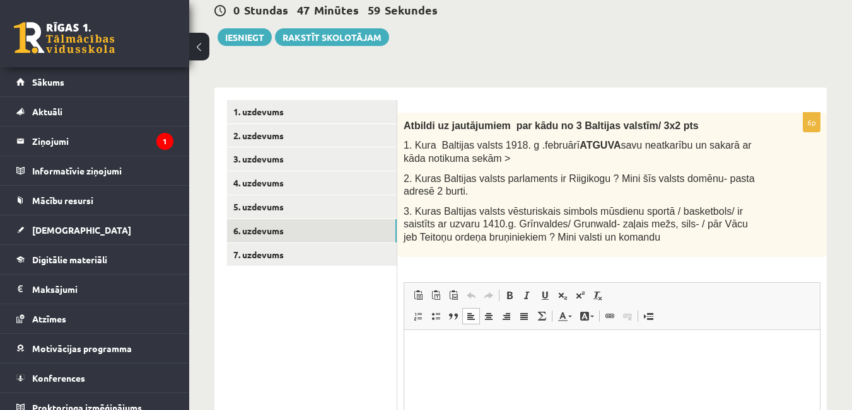
click at [567, 267] on div "6p Atbildi uz jautājumiem par kādu no 3 Baltijas valstīm/ 3x2 pts 1. Kura Balti…" at bounding box center [611, 329] width 429 height 432
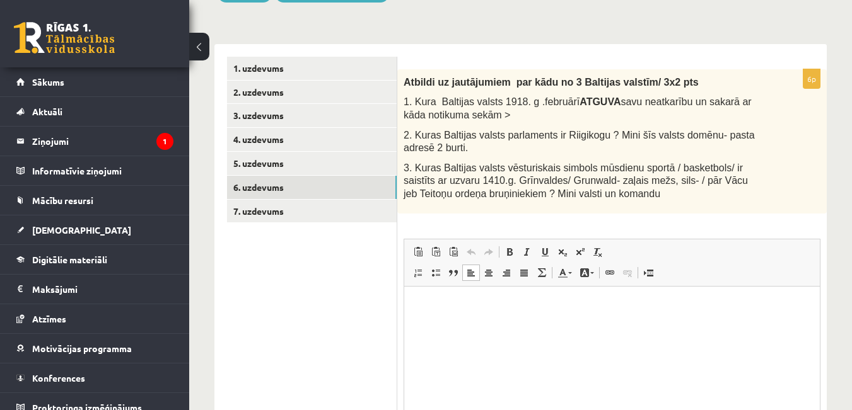
scroll to position [189, 0]
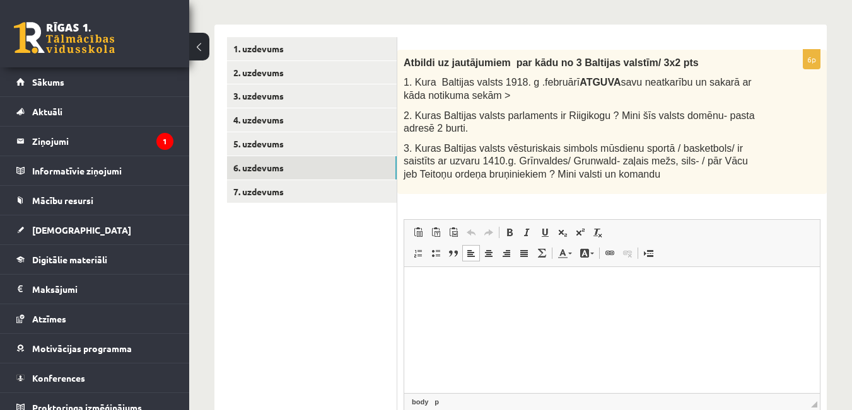
click at [480, 302] on html at bounding box center [611, 286] width 415 height 38
click at [461, 302] on span "Ielīmēt" at bounding box center [457, 298] width 35 height 18
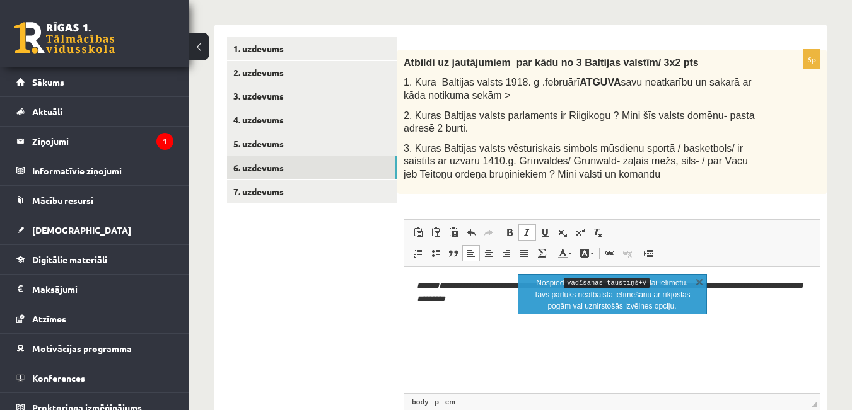
click at [530, 236] on span at bounding box center [527, 233] width 10 height 10
drag, startPoint x: 552, startPoint y: 345, endPoint x: 617, endPoint y: 323, distance: 69.0
click at [555, 318] on html "**********" at bounding box center [611, 293] width 415 height 52
drag, startPoint x: 632, startPoint y: 359, endPoint x: 704, endPoint y: 313, distance: 85.3
click at [643, 318] on html "**********" at bounding box center [611, 293] width 415 height 52
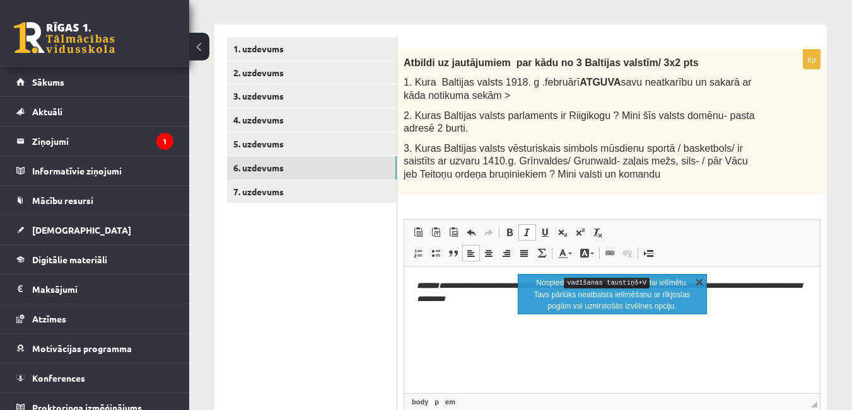
click at [699, 282] on link "X" at bounding box center [699, 281] width 13 height 13
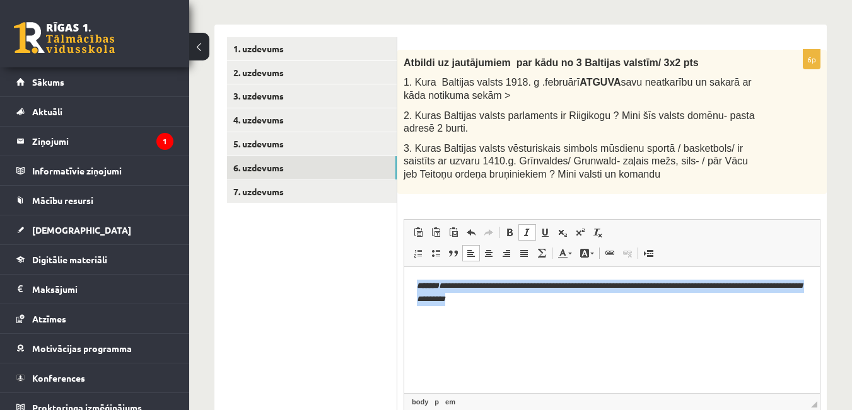
drag, startPoint x: 530, startPoint y: 299, endPoint x: 806, endPoint y: 552, distance: 374.4
click at [404, 287] on html "**********" at bounding box center [611, 293] width 415 height 52
click at [525, 235] on span at bounding box center [527, 233] width 10 height 10
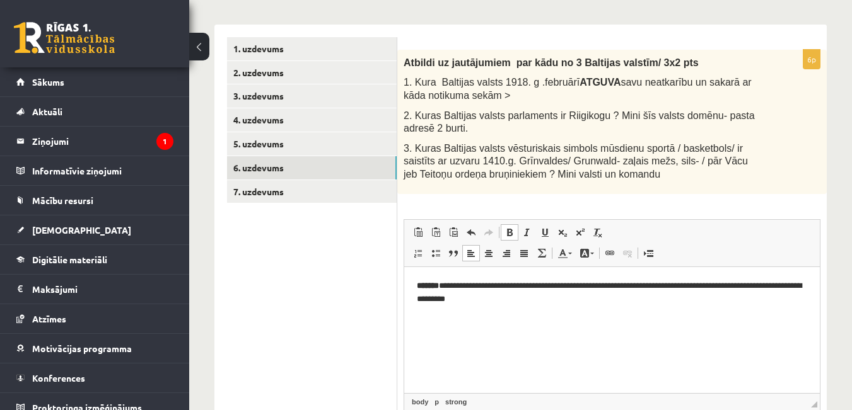
click at [514, 232] on link "Treknraksts Klaviatūras saīsne vadīšanas taustiņš+B" at bounding box center [510, 232] width 18 height 16
click at [545, 318] on html "**********" at bounding box center [611, 293] width 415 height 52
click at [535, 306] on html "**********" at bounding box center [611, 293] width 415 height 52
click at [453, 339] on html "**********" at bounding box center [611, 303] width 415 height 72
drag, startPoint x: 415, startPoint y: 322, endPoint x: 635, endPoint y: 307, distance: 220.5
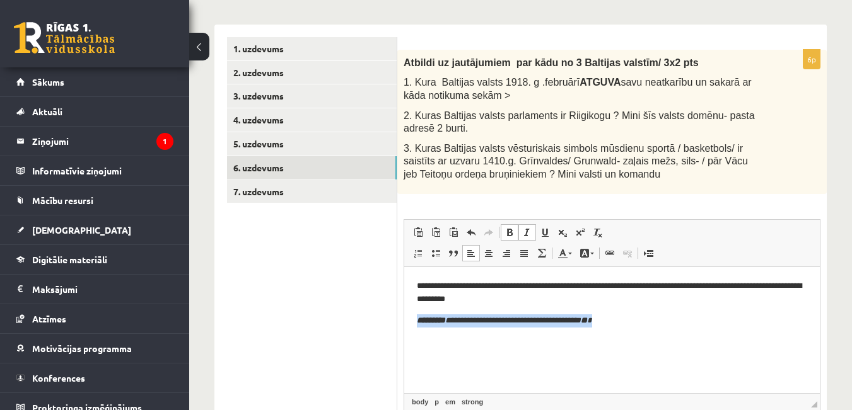
click at [643, 325] on html "**********" at bounding box center [611, 303] width 415 height 72
click at [528, 237] on span at bounding box center [527, 233] width 10 height 10
click at [513, 228] on span at bounding box center [509, 233] width 10 height 10
click at [627, 320] on p "**********" at bounding box center [612, 320] width 390 height 13
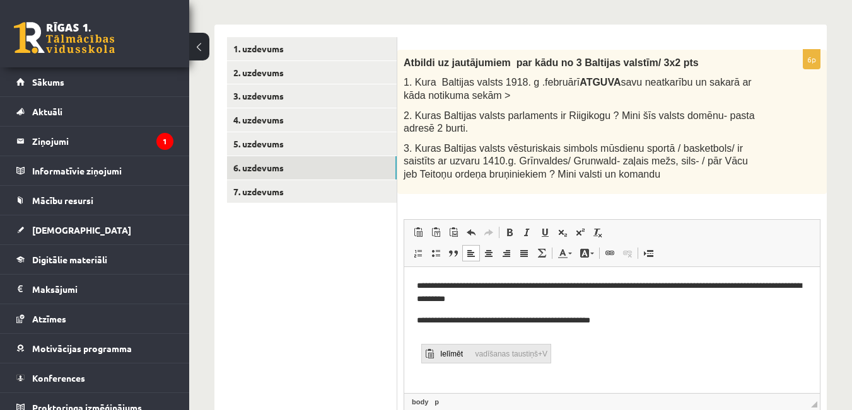
click at [451, 354] on span "Ielīmēt" at bounding box center [454, 353] width 35 height 18
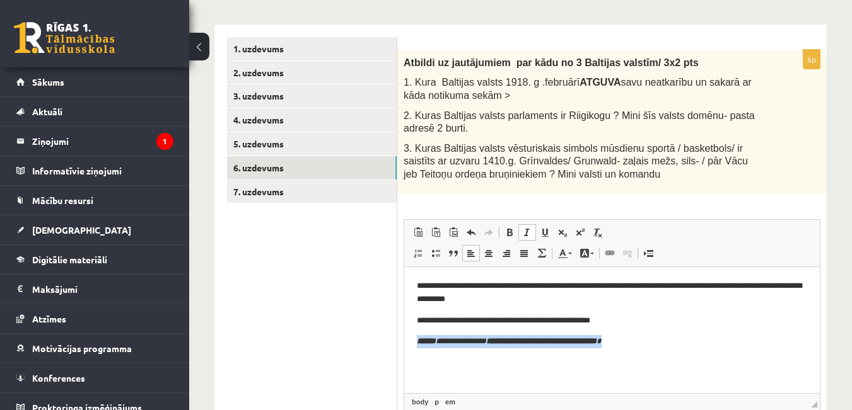
drag, startPoint x: 635, startPoint y: 342, endPoint x: 408, endPoint y: 343, distance: 227.0
click at [409, 346] on html "**********" at bounding box center [611, 314] width 415 height 94
click at [509, 234] on span at bounding box center [509, 233] width 10 height 10
click at [520, 231] on link "Slīpraksts Klaviatūras saīsne vadīšanas taustiņš+I" at bounding box center [527, 232] width 18 height 16
click at [676, 357] on html "**********" at bounding box center [611, 314] width 415 height 94
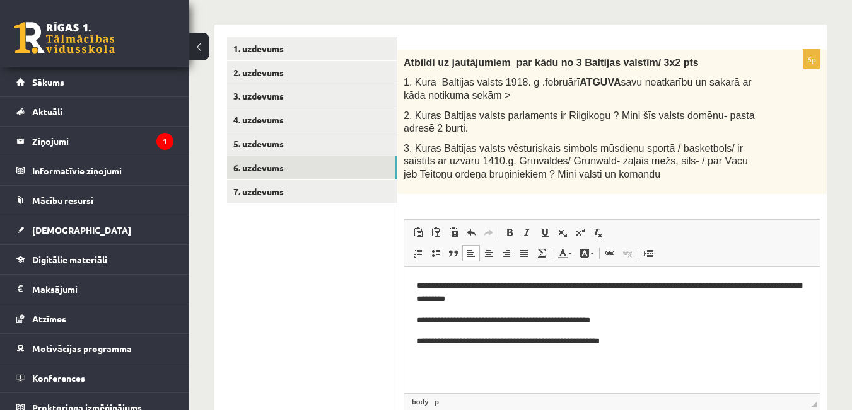
click at [664, 357] on html "**********" at bounding box center [611, 314] width 415 height 94
click at [639, 361] on html "**********" at bounding box center [611, 314] width 415 height 94
click at [591, 361] on html "**********" at bounding box center [611, 314] width 415 height 94
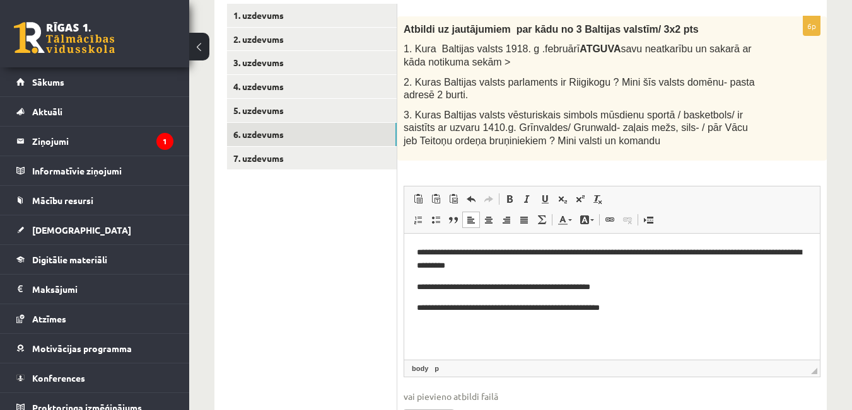
scroll to position [299, 0]
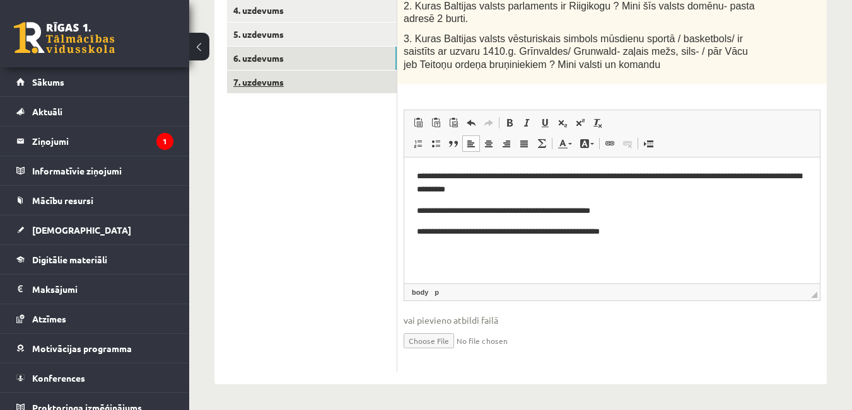
click at [251, 85] on link "7. uzdevums" at bounding box center [312, 82] width 170 height 23
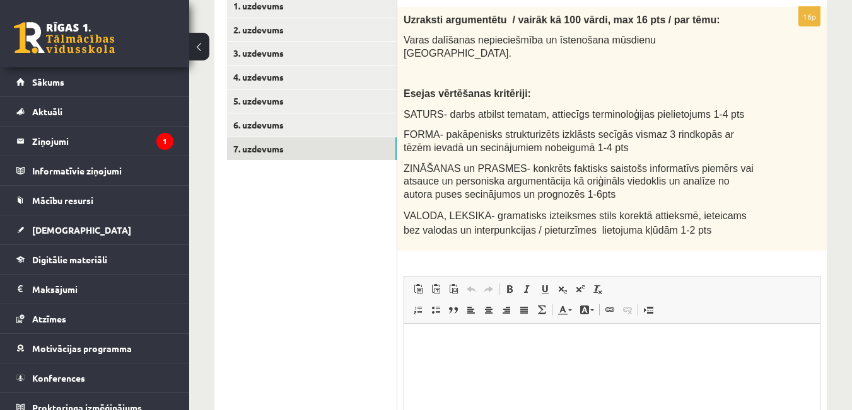
scroll to position [173, 0]
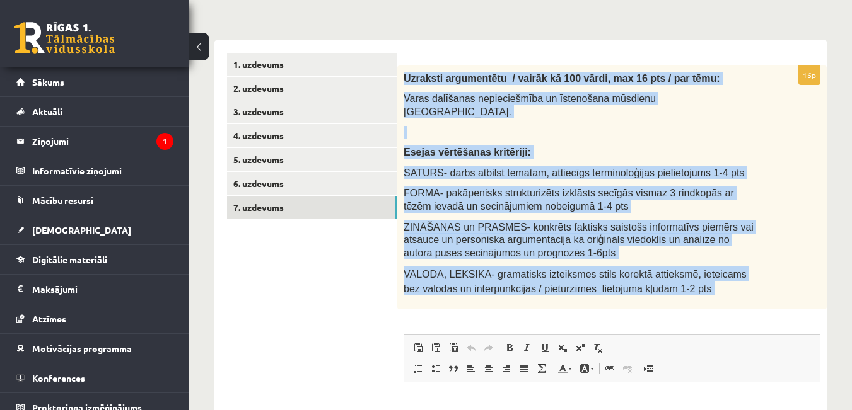
drag, startPoint x: 401, startPoint y: 79, endPoint x: 654, endPoint y: 275, distance: 320.4
click at [673, 289] on div "Uzraksti argumentētu / vairāk kā 100 vārdi, max 16 pts / par tēmu: Varas dalīša…" at bounding box center [611, 188] width 429 height 244
drag, startPoint x: 591, startPoint y: 262, endPoint x: 601, endPoint y: 260, distance: 10.3
drag, startPoint x: 473, startPoint y: 110, endPoint x: 459, endPoint y: 105, distance: 14.8
click at [472, 108] on div "Uzraksti argumentētu / vairāk kā 100 vārdi, max 16 pts / par tēmu: Varas dalīša…" at bounding box center [611, 188] width 429 height 244
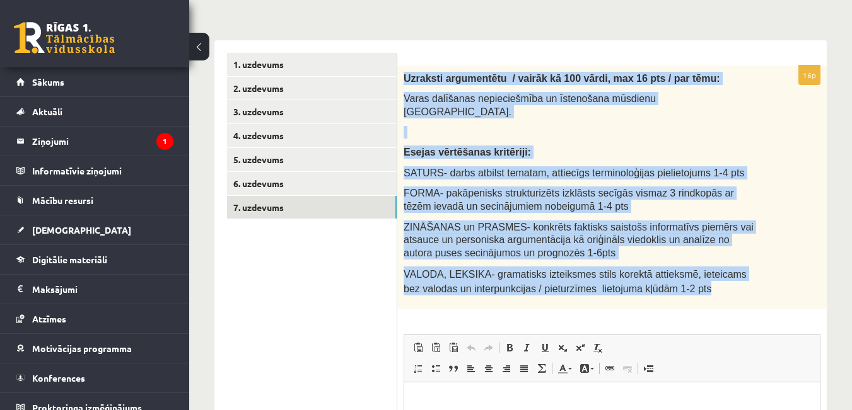
click at [448, 99] on span "Varas dalīšanas nepieciešmība un īstenošana mūsdienu Latvijā." at bounding box center [529, 105] width 252 height 24
drag, startPoint x: 403, startPoint y: 78, endPoint x: 663, endPoint y: 269, distance: 322.4
click at [663, 269] on div "Uzraksti argumentētu / vairāk kā 100 vārdi, max 16 pts / par tēmu: Varas dalīša…" at bounding box center [611, 188] width 429 height 244
copy div "Uzraksti argumentētu / vairāk kā 100 vārdi, max 16 pts / par tēmu: Varas dalīša…"
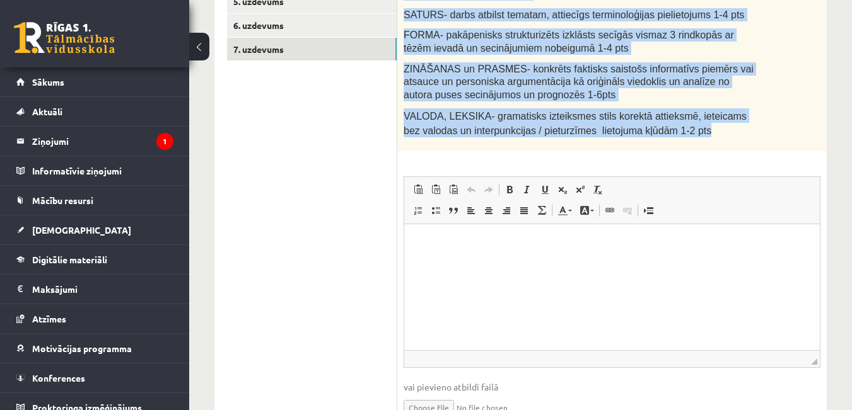
scroll to position [362, 0]
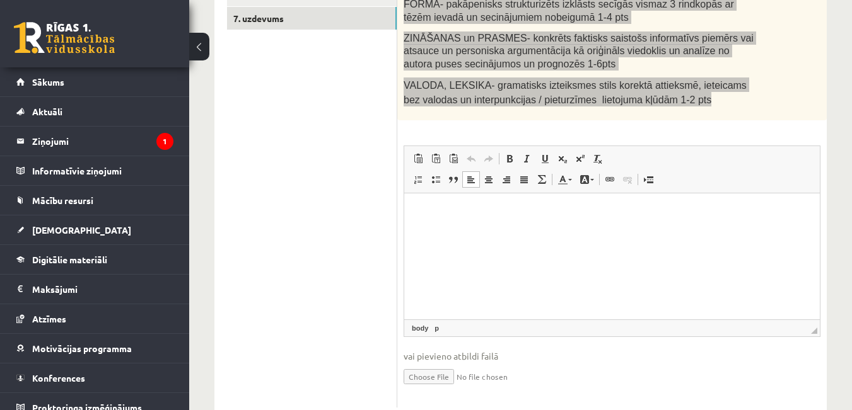
click at [490, 231] on html at bounding box center [611, 212] width 415 height 38
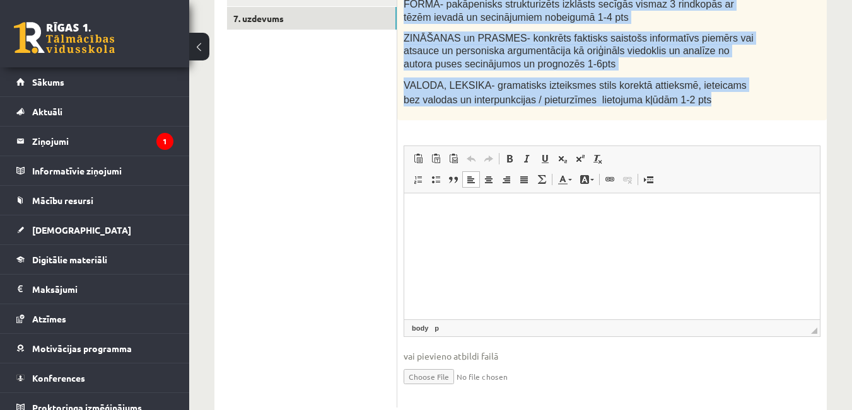
click at [439, 365] on input "file" at bounding box center [611, 376] width 417 height 26
type input "**********"
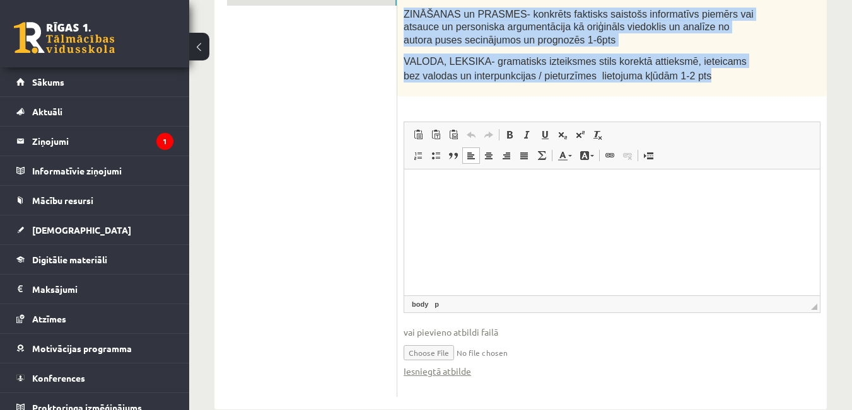
scroll to position [399, 0]
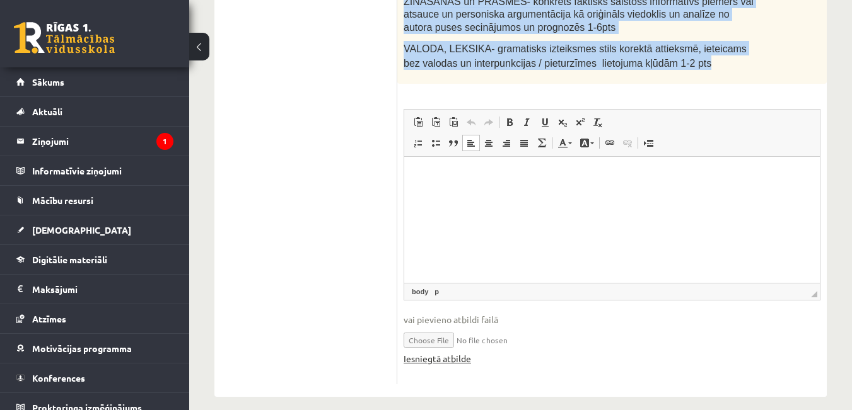
click at [451, 352] on link "Iesniegtā atbilde" at bounding box center [436, 358] width 67 height 13
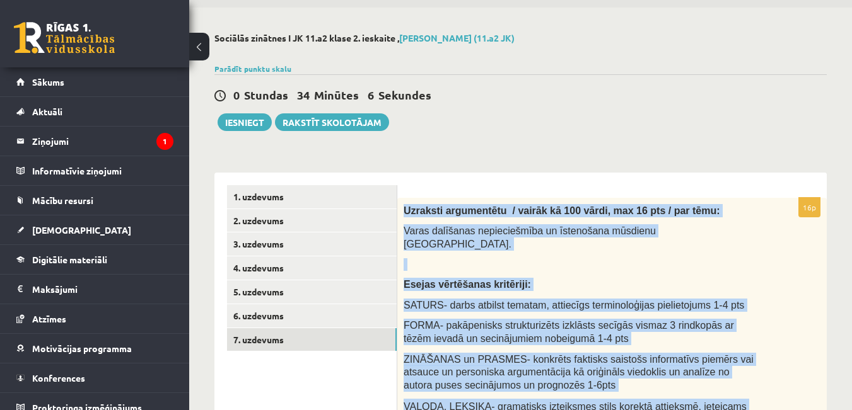
scroll to position [63, 0]
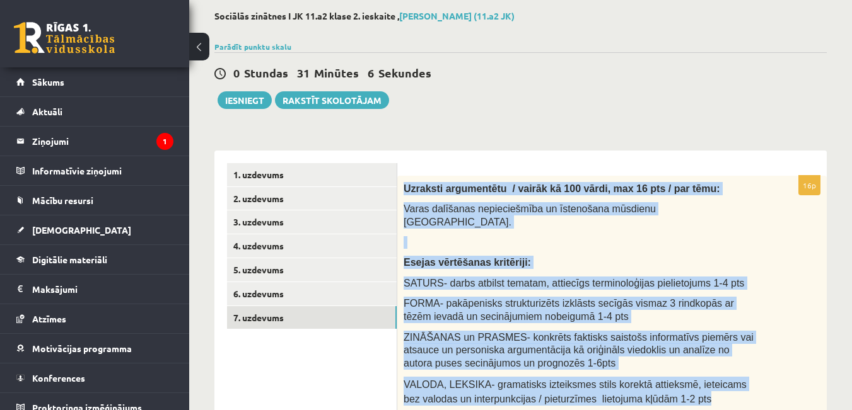
click at [725, 238] on div "Uzraksti argumentētu / vairāk kā 100 vārdi, max 16 pts / par tēmu: Varas dalīša…" at bounding box center [611, 298] width 429 height 244
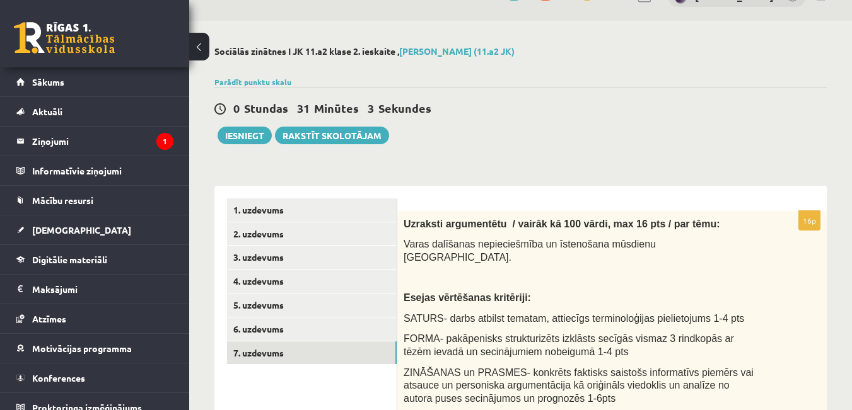
scroll to position [21, 0]
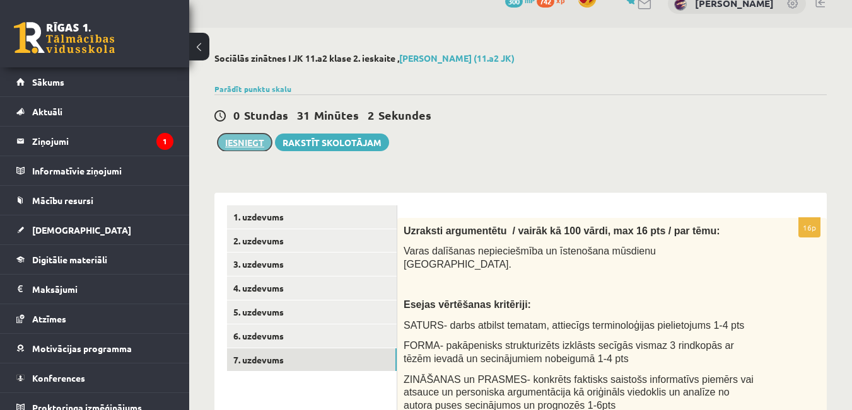
click at [256, 139] on button "Iesniegt" at bounding box center [244, 143] width 54 height 18
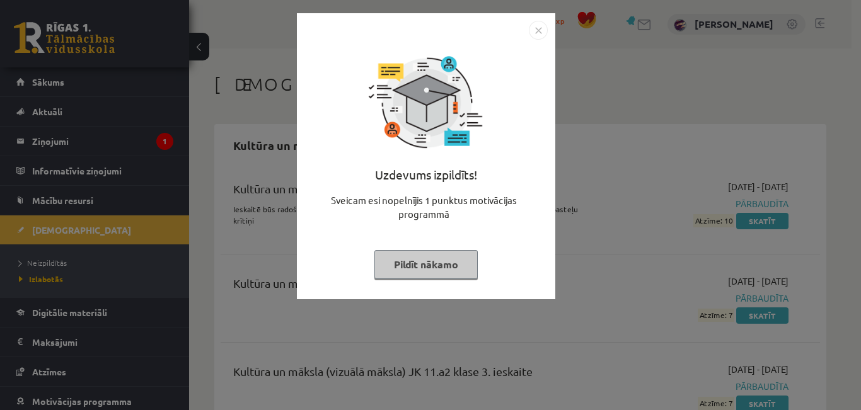
click at [451, 278] on button "Pildīt nākamo" at bounding box center [425, 264] width 103 height 29
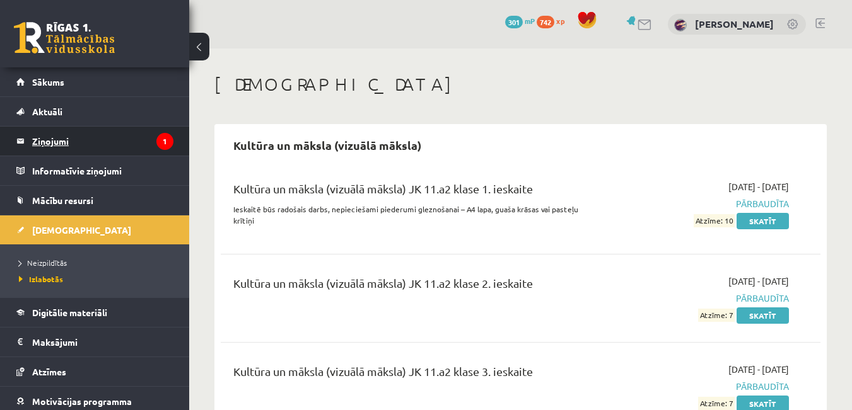
click at [33, 147] on legend "Ziņojumi 1" at bounding box center [102, 141] width 141 height 29
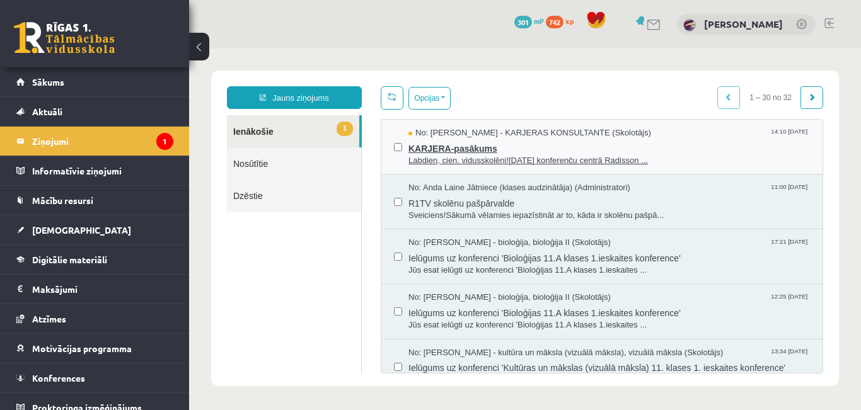
click at [456, 156] on span "Labdien, cien. vidusskolēni!11. oktobrī konferenču centrā Radisson ..." at bounding box center [610, 161] width 402 height 12
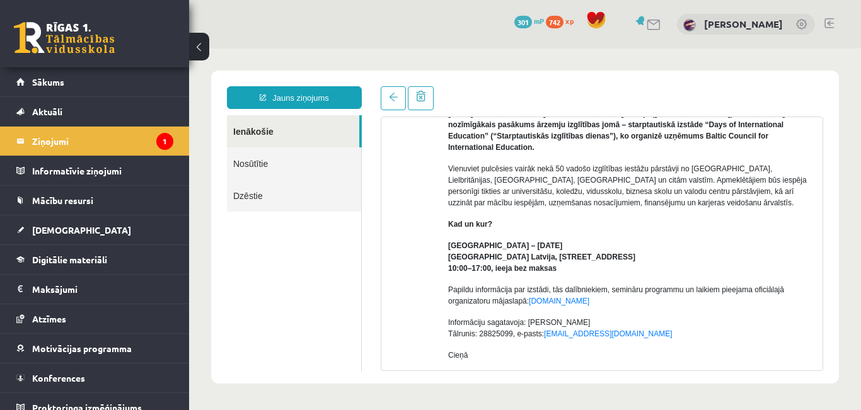
scroll to position [126, 0]
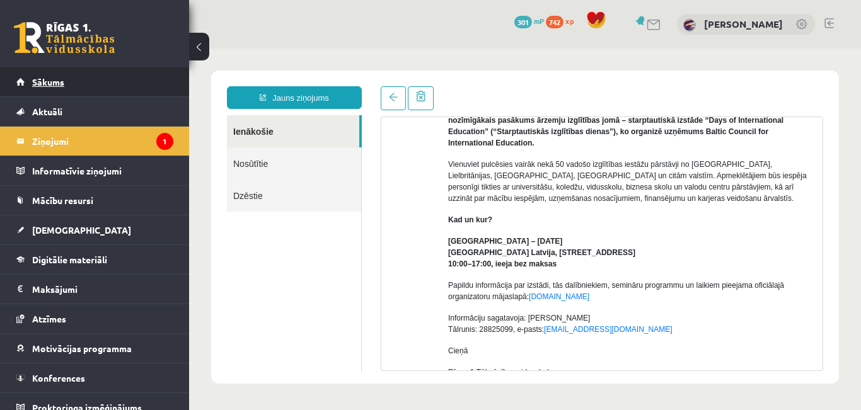
click at [62, 83] on span "Sākums" at bounding box center [48, 81] width 32 height 11
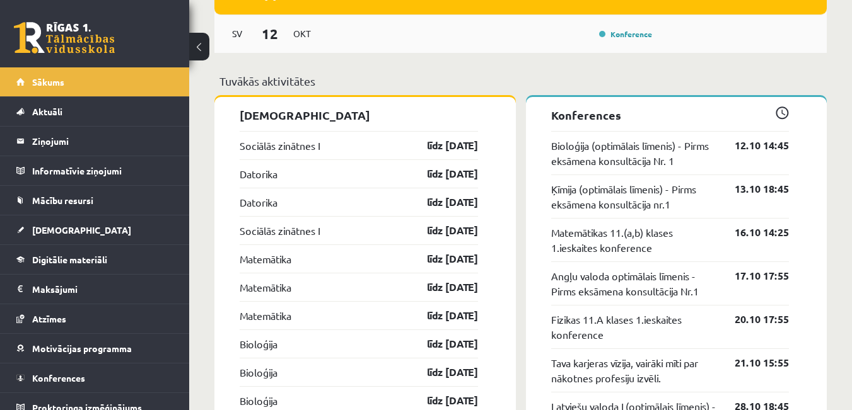
scroll to position [1072, 0]
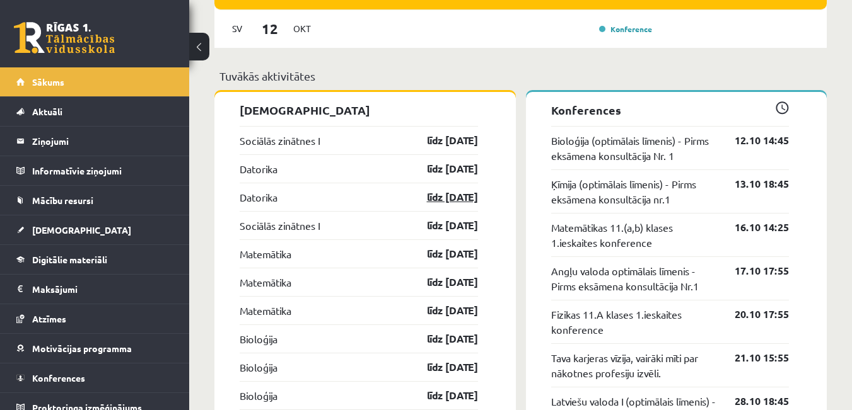
click at [433, 192] on link "līdz [DATE]" at bounding box center [441, 197] width 73 height 15
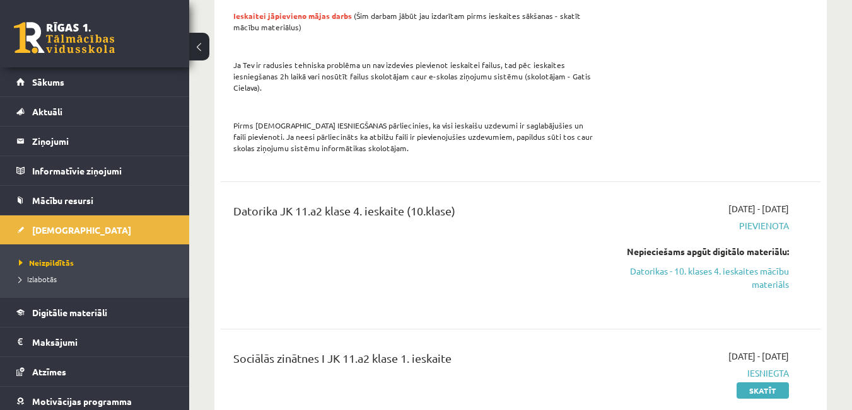
scroll to position [378, 0]
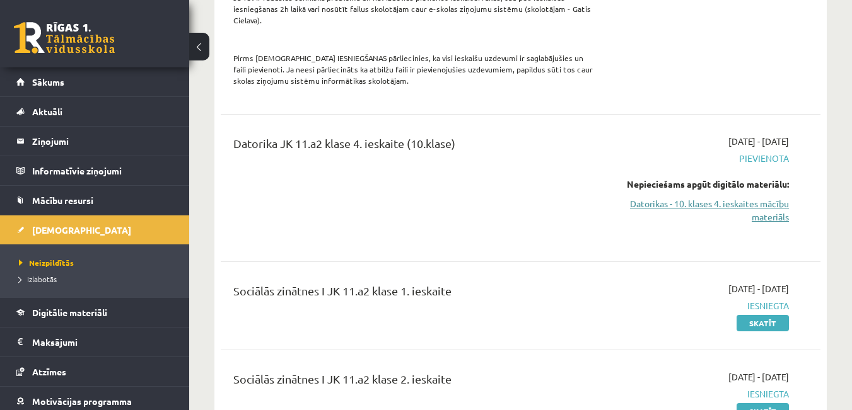
click at [743, 197] on link "Datorikas - 10. klases 4. ieskaites mācību materiāls" at bounding box center [702, 210] width 173 height 26
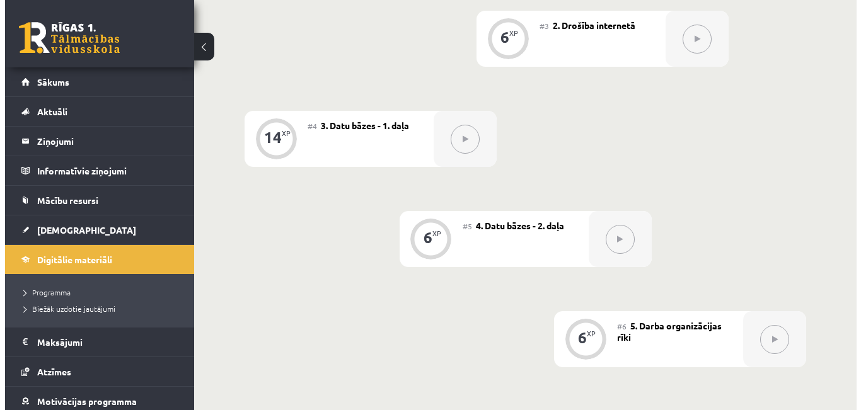
scroll to position [196, 0]
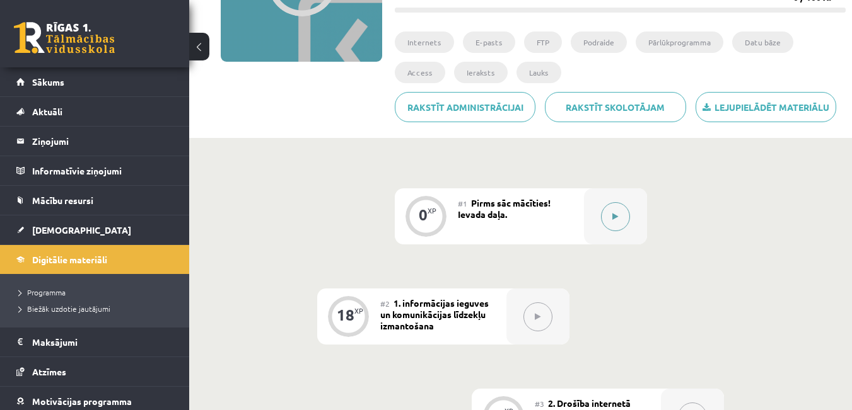
click at [625, 214] on button at bounding box center [615, 216] width 29 height 29
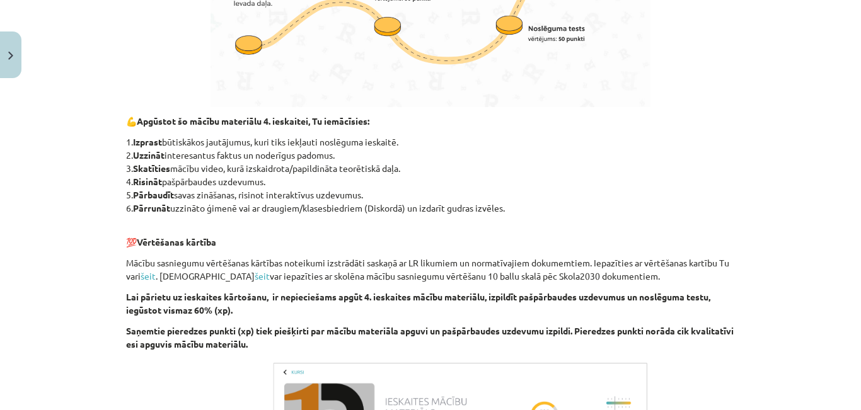
scroll to position [800, 0]
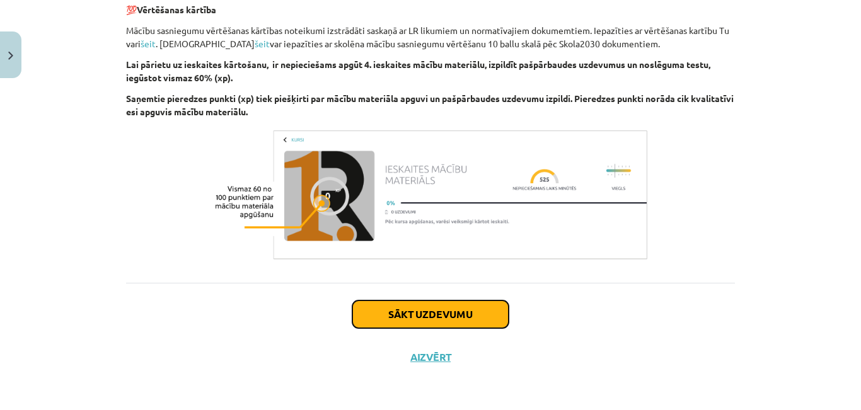
click at [434, 323] on button "Sākt uzdevumu" at bounding box center [430, 315] width 156 height 28
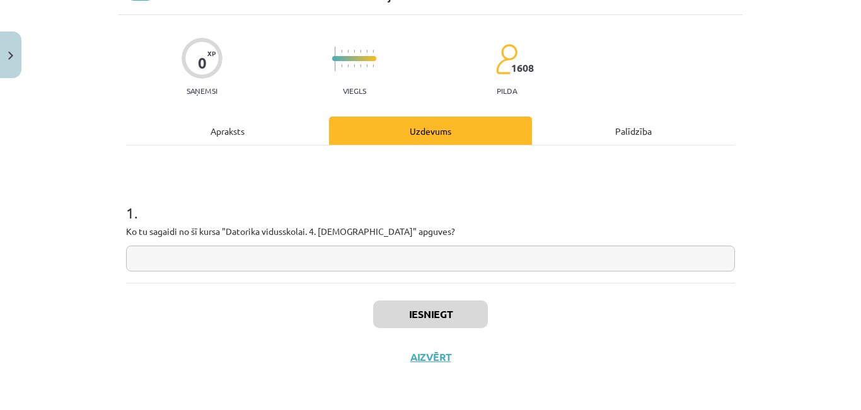
scroll to position [32, 0]
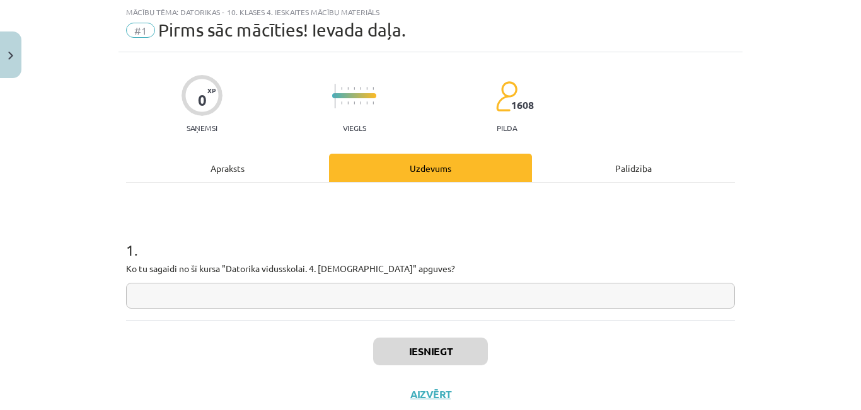
click at [440, 294] on input "text" at bounding box center [430, 296] width 609 height 26
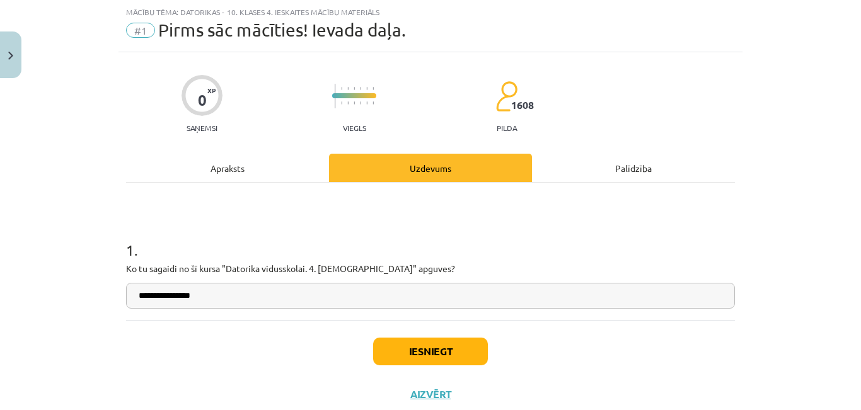
type input "**********"
click at [412, 349] on button "Iesniegt" at bounding box center [430, 352] width 115 height 28
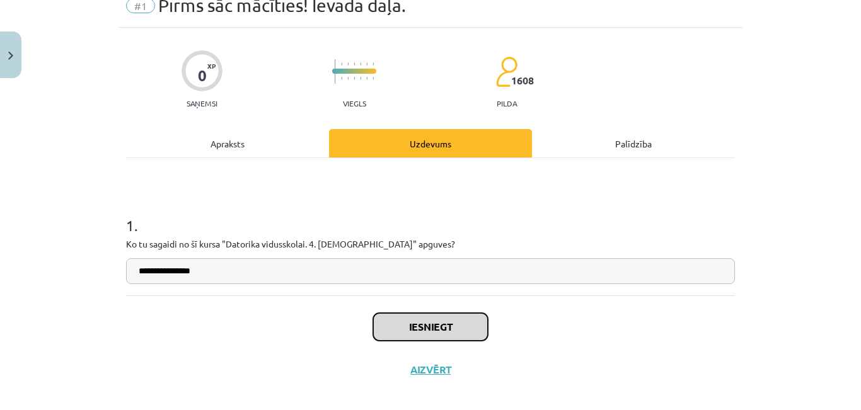
scroll to position [69, 0]
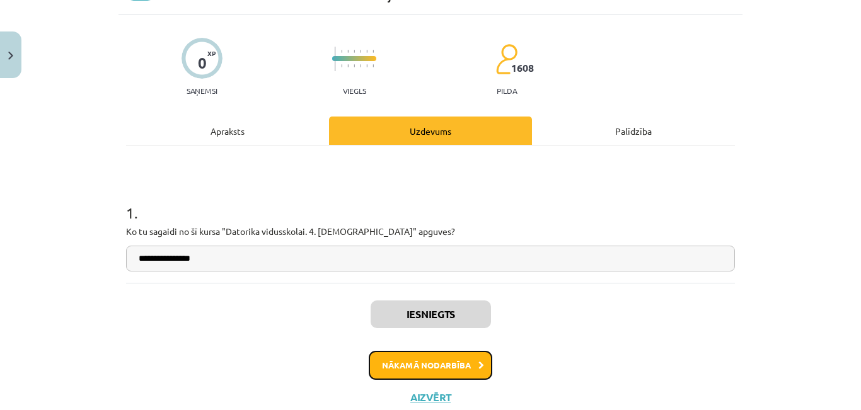
click at [472, 364] on button "Nākamā nodarbība" at bounding box center [431, 365] width 124 height 29
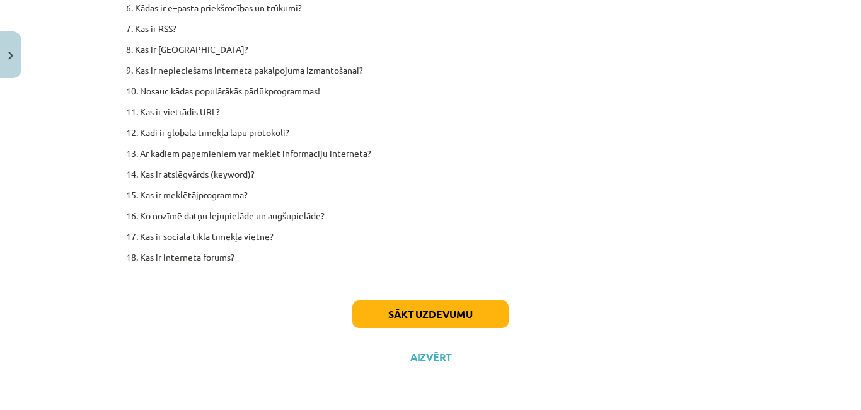
scroll to position [7876, 0]
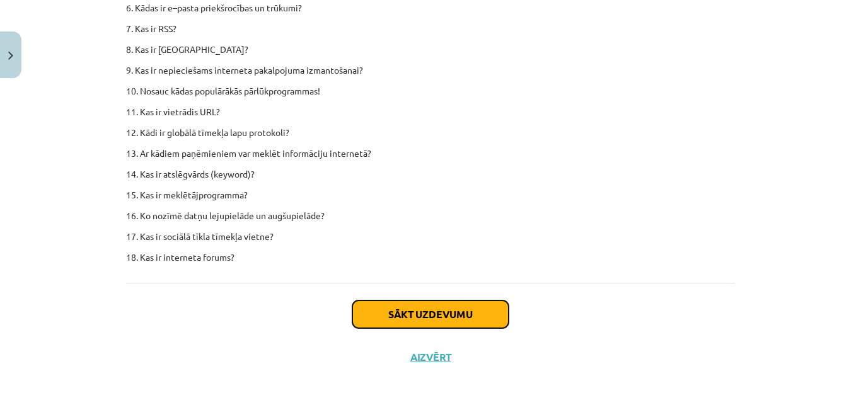
click at [456, 319] on button "Sākt uzdevumu" at bounding box center [430, 315] width 156 height 28
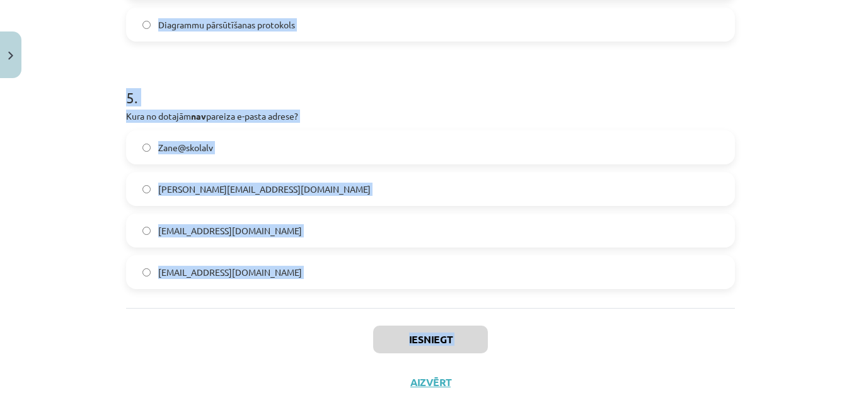
scroll to position [1200, 0]
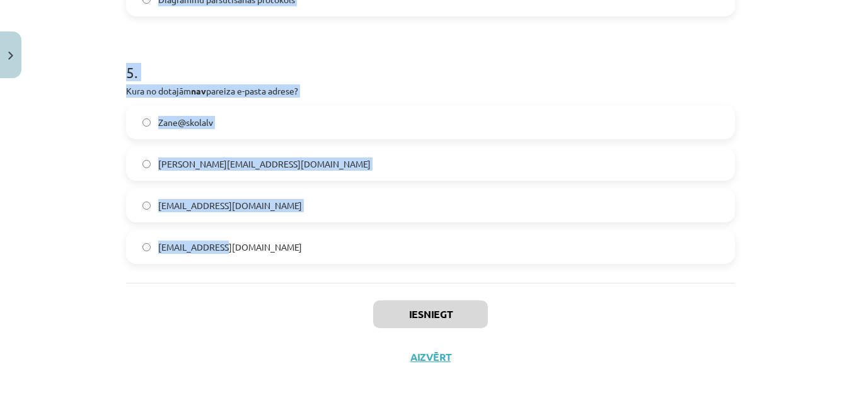
drag, startPoint x: 117, startPoint y: 108, endPoint x: 310, endPoint y: 240, distance: 234.5
copy form "Kā sauca pirmo datortīklu, ko var uzskatīt par interneta sākumu? WWWNET ARPHANE…"
click at [65, 173] on div "Mācību tēma: Datorikas - 10. klases 4. ieskaites mācību materiāls #2 1. informā…" at bounding box center [430, 205] width 861 height 410
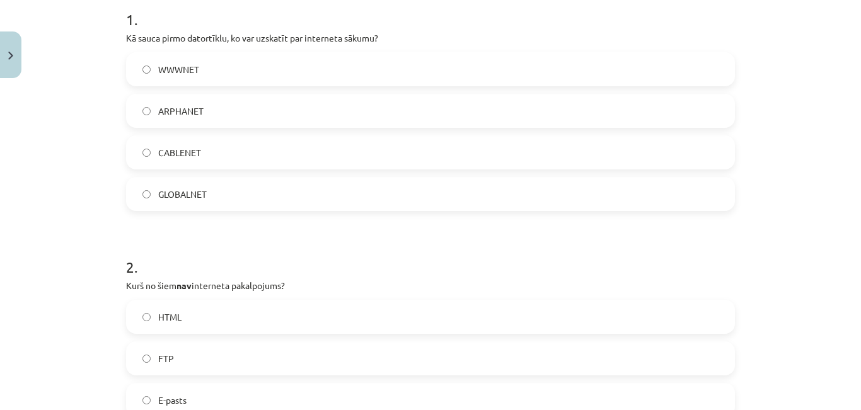
scroll to position [192, 0]
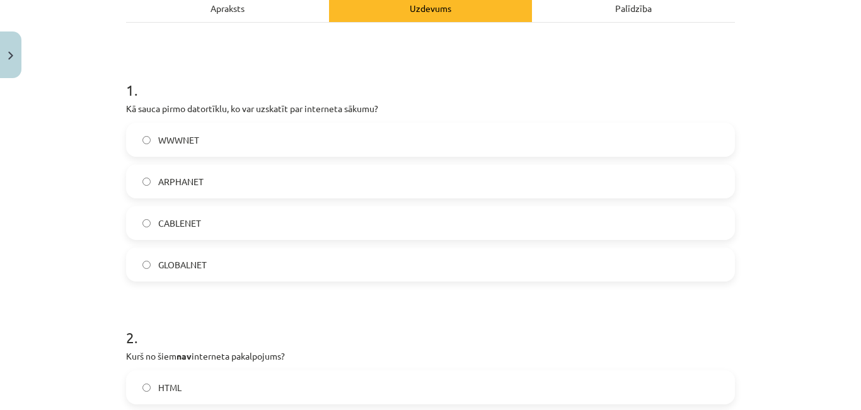
click at [215, 178] on label "ARPHANET" at bounding box center [430, 182] width 606 height 32
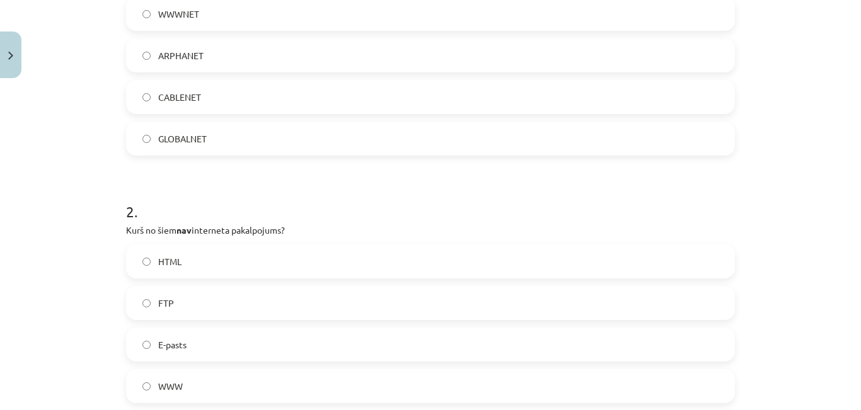
scroll to position [381, 0]
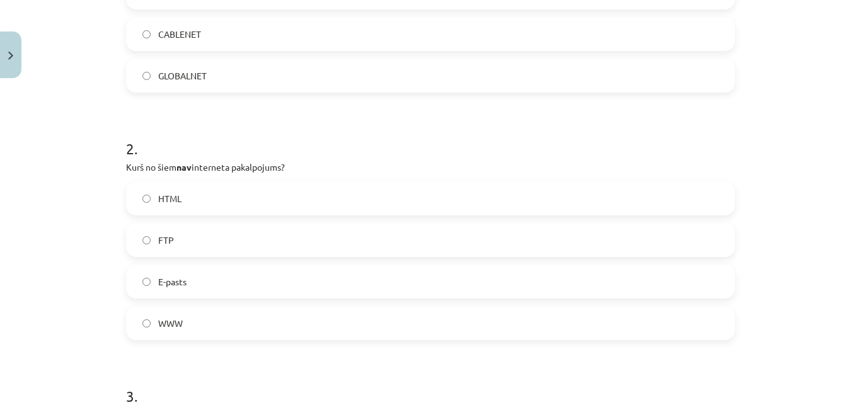
drag, startPoint x: 208, startPoint y: 193, endPoint x: 204, endPoint y: 182, distance: 11.4
click at [211, 190] on label "HTML" at bounding box center [430, 199] width 606 height 32
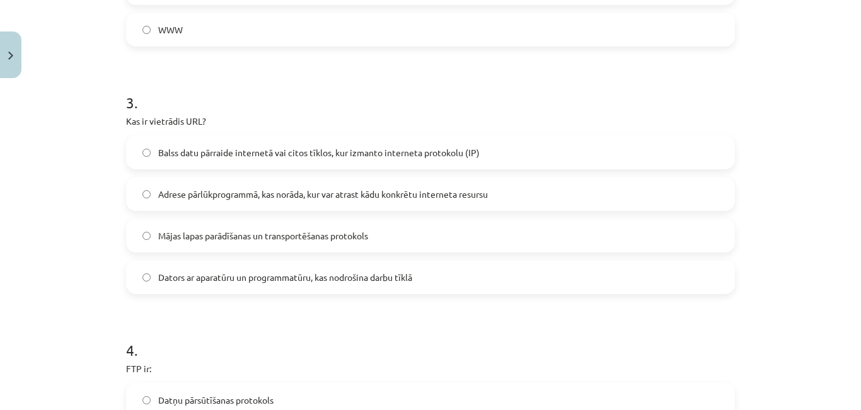
scroll to position [696, 0]
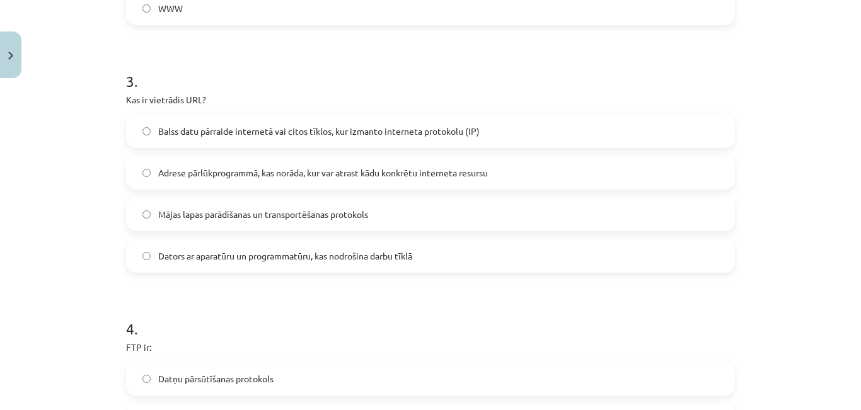
click at [306, 178] on span "Adrese pārlūkprogrammā, kas norāda, kur var atrast kādu konkrētu interneta resu…" at bounding box center [323, 172] width 330 height 13
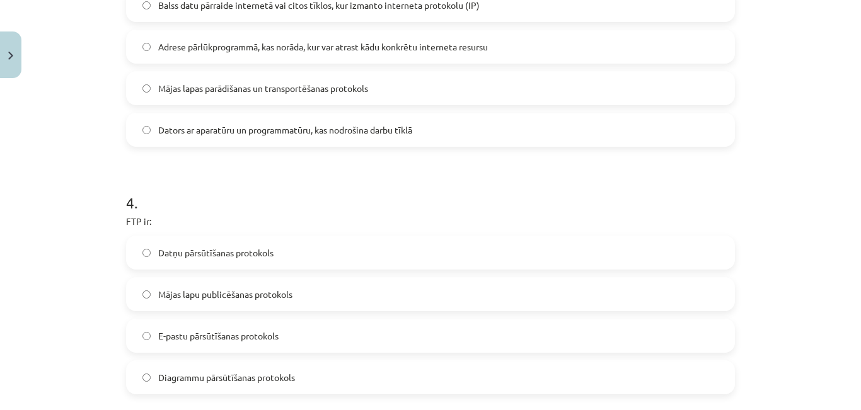
scroll to position [885, 0]
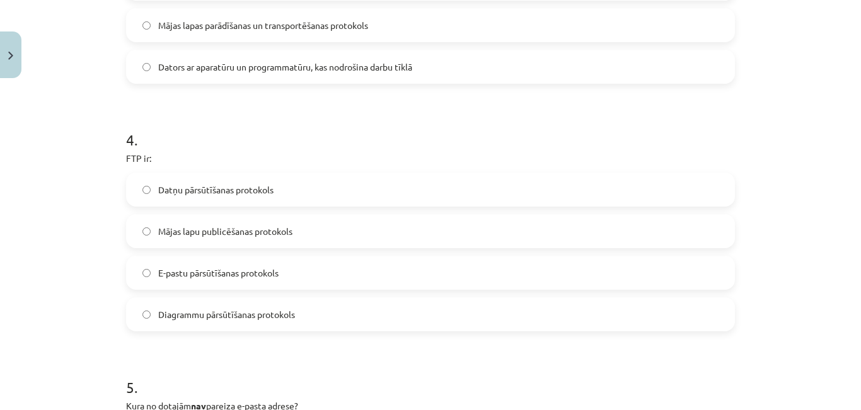
click at [293, 202] on label "Datņu pārsūtīšanas protokols" at bounding box center [430, 190] width 606 height 32
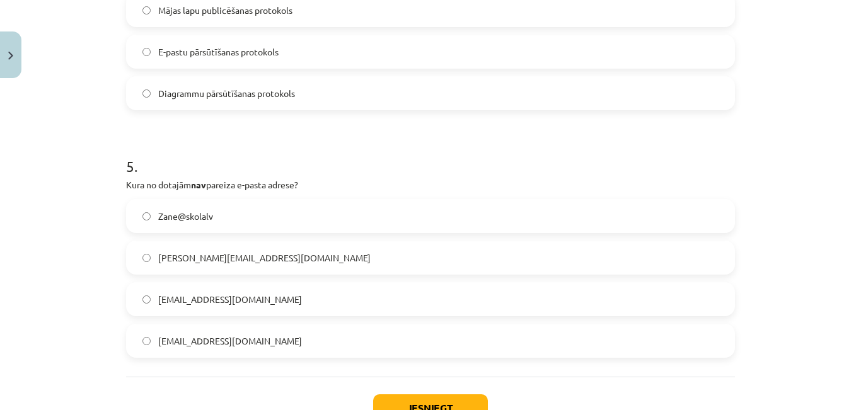
scroll to position [1137, 0]
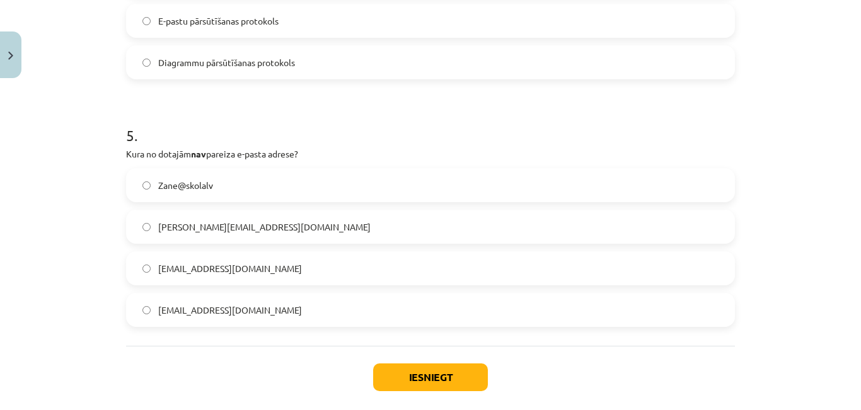
click at [275, 192] on label "Zane@skolalv" at bounding box center [430, 186] width 606 height 32
click at [407, 376] on button "Iesniegt" at bounding box center [430, 378] width 115 height 28
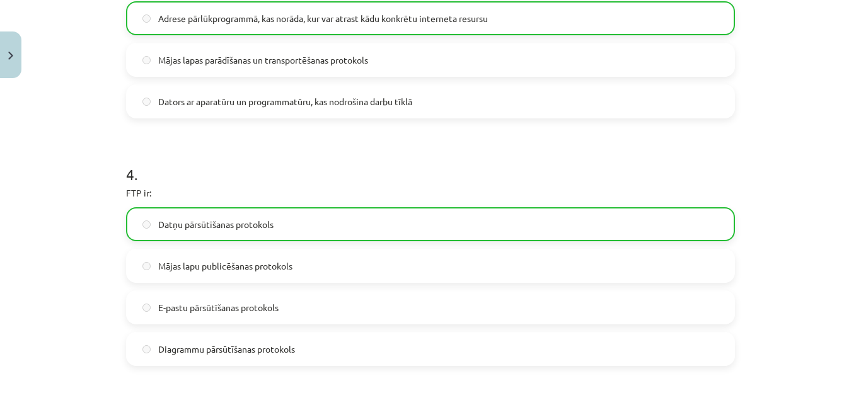
scroll to position [1200, 0]
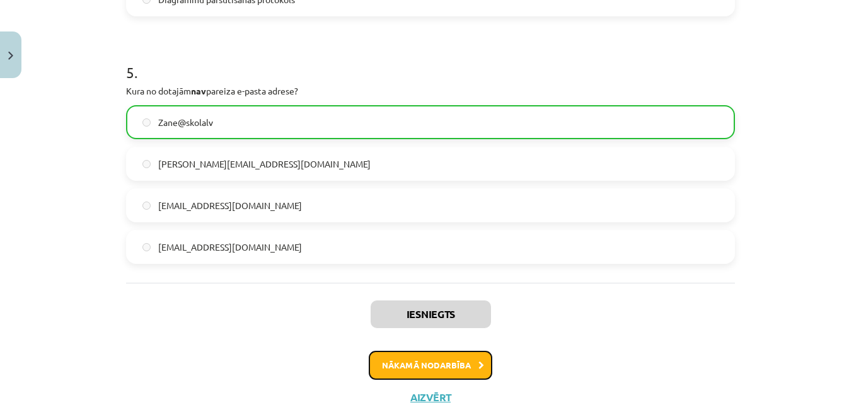
click at [459, 369] on button "Nākamā nodarbība" at bounding box center [431, 365] width 124 height 29
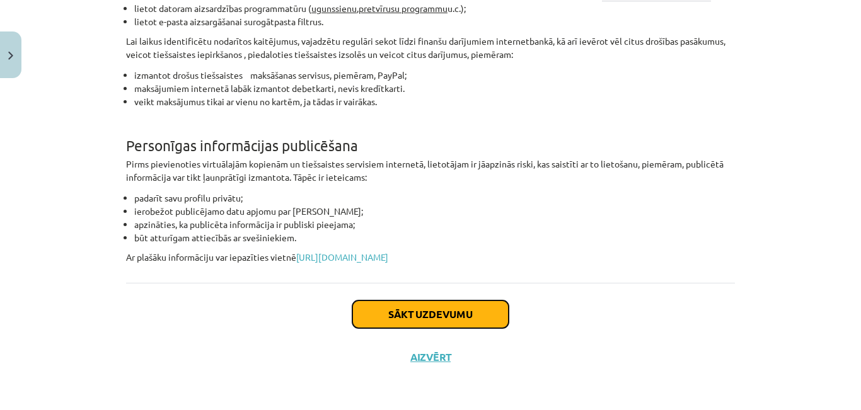
click at [482, 321] on button "Sākt uzdevumu" at bounding box center [430, 315] width 156 height 28
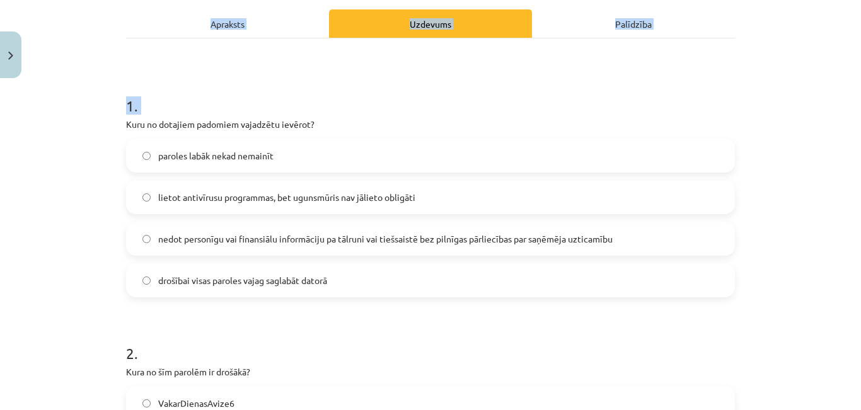
scroll to position [370, 0]
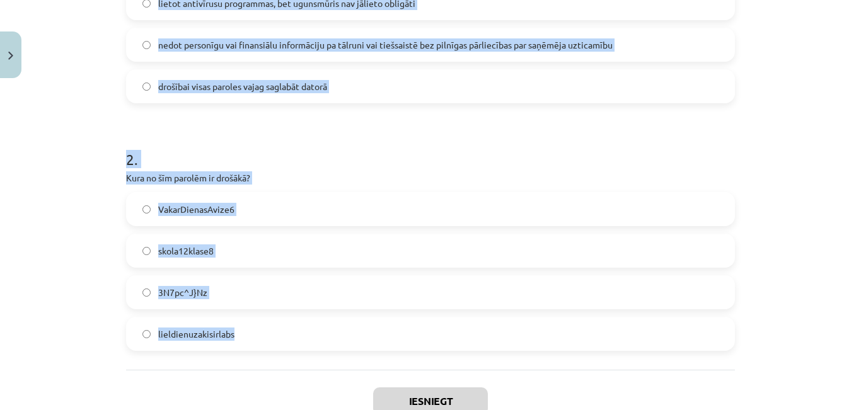
drag, startPoint x: 116, startPoint y: 206, endPoint x: 284, endPoint y: 330, distance: 209.6
click at [284, 330] on div "6 XP Saņemsi Viegls 1608 pilda Apraksts Uzdevums Palīdzība 1 . Kuru no dotajiem…" at bounding box center [431, 90] width 624 height 752
copy form "Kuru no dotajiem padomiem vajadzētu ievērot? paroles labāk nekad nemainīt lieto…"
click at [62, 99] on div "Mācību tēma: Datorikas - 10. klases 4. ieskaites mācību materiāls #3 2. Drošība…" at bounding box center [430, 205] width 861 height 410
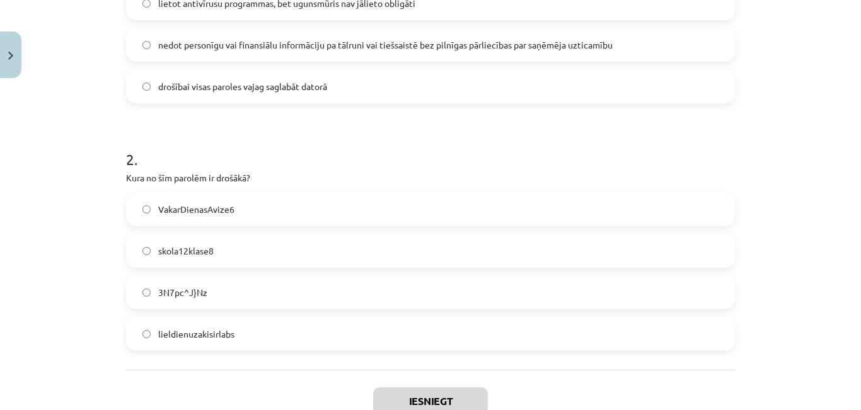
click at [308, 53] on label "nedot personīgu vai finansiālu informāciju pa tālruni vai tiešsaistē bez pilnīg…" at bounding box center [430, 45] width 606 height 32
click at [170, 292] on span "3N7pc^J}Nz" at bounding box center [182, 292] width 49 height 13
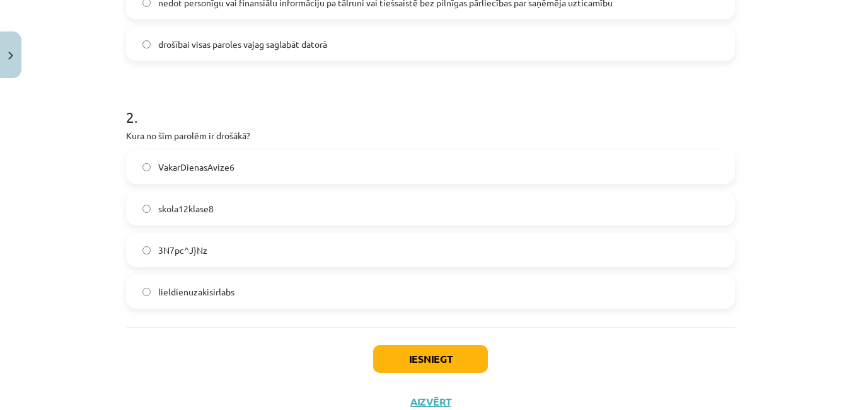
scroll to position [433, 0]
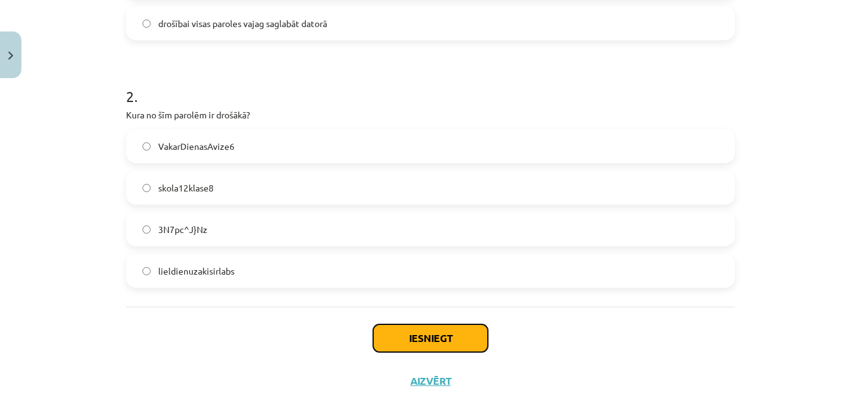
click at [470, 340] on button "Iesniegt" at bounding box center [430, 339] width 115 height 28
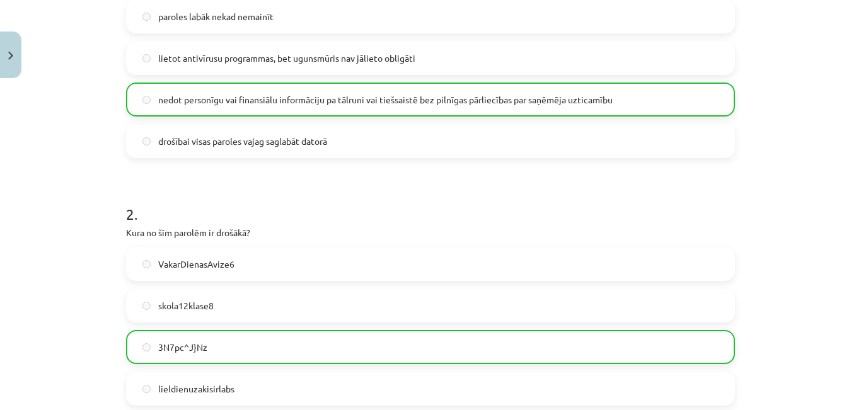
scroll to position [497, 0]
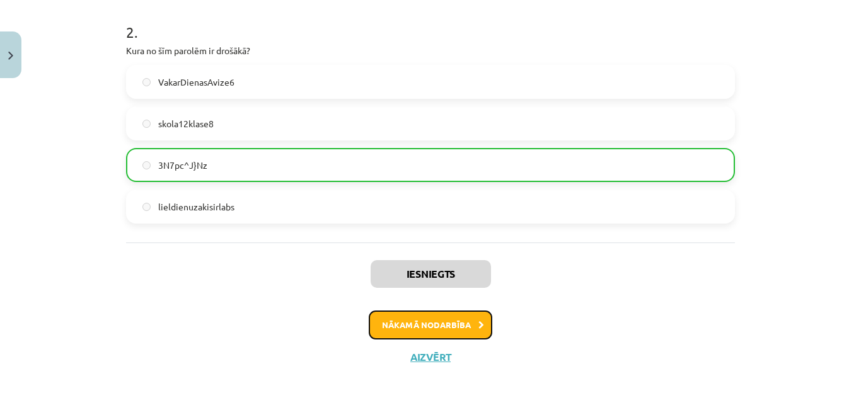
click at [446, 330] on button "Nākamā nodarbība" at bounding box center [431, 325] width 124 height 29
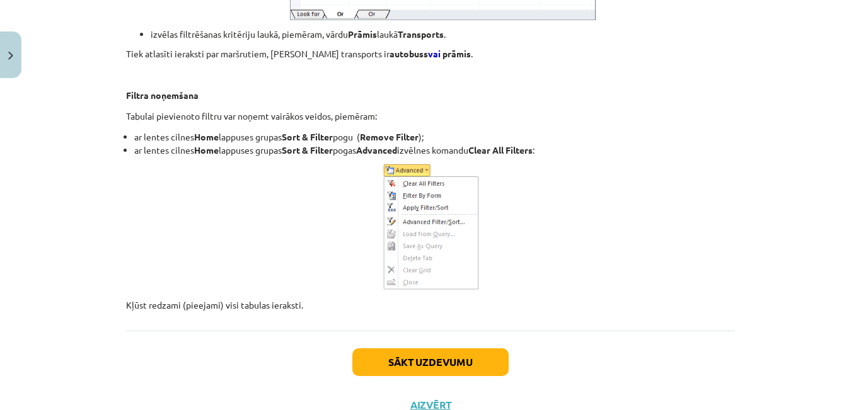
scroll to position [11612, 0]
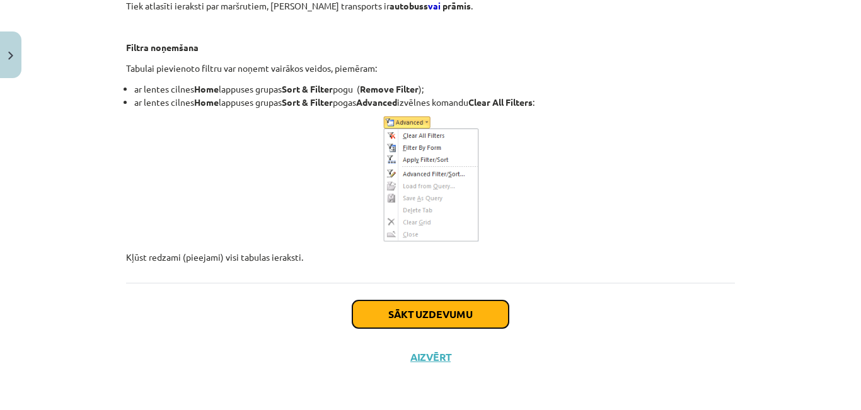
click at [441, 304] on button "Sākt uzdevumu" at bounding box center [430, 315] width 156 height 28
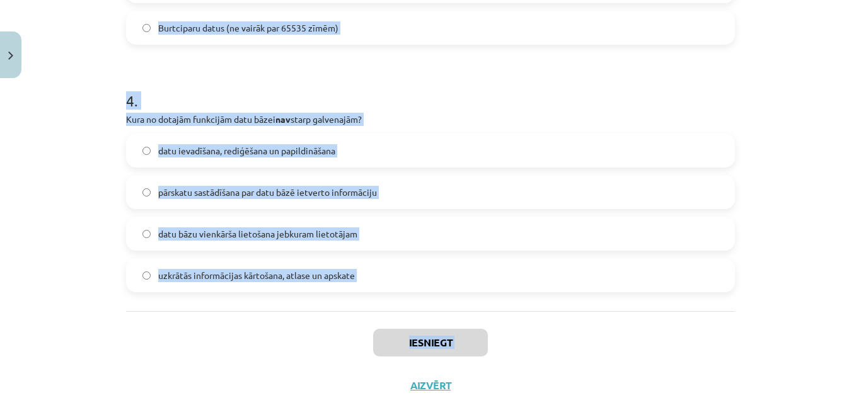
scroll to position [953, 0]
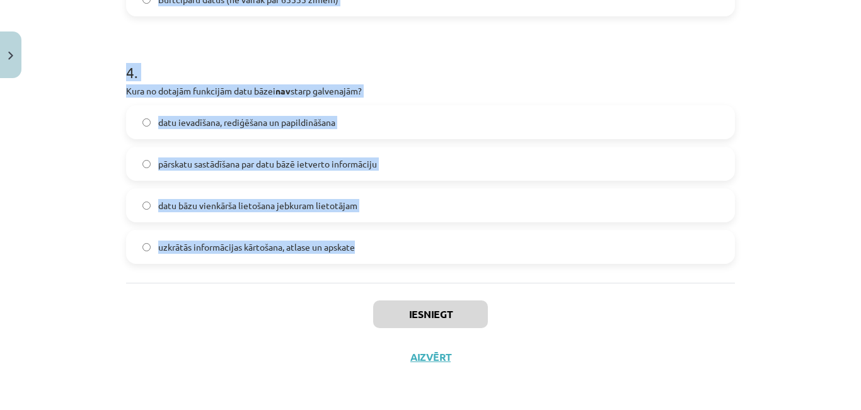
drag, startPoint x: 113, startPoint y: 140, endPoint x: 356, endPoint y: 242, distance: 263.9
click at [356, 242] on div "Mācību tēma: Datorikas - 10. klases 4. ieskaites mācību materiāls #4 3. Datu bā…" at bounding box center [430, 205] width 861 height 410
copy form "Datu bāzu tabulā visu vienu rindiņu sauc par: [PERSON_NAME] atslēgu (primary ke…"
click at [88, 182] on div "Mācību tēma: Datorikas - 10. klases 4. ieskaites mācību materiāls #4 3. Datu bā…" at bounding box center [430, 205] width 861 height 410
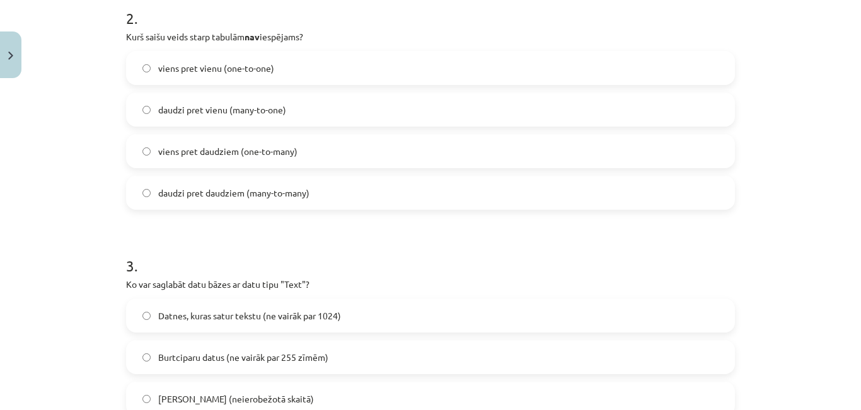
scroll to position [133, 0]
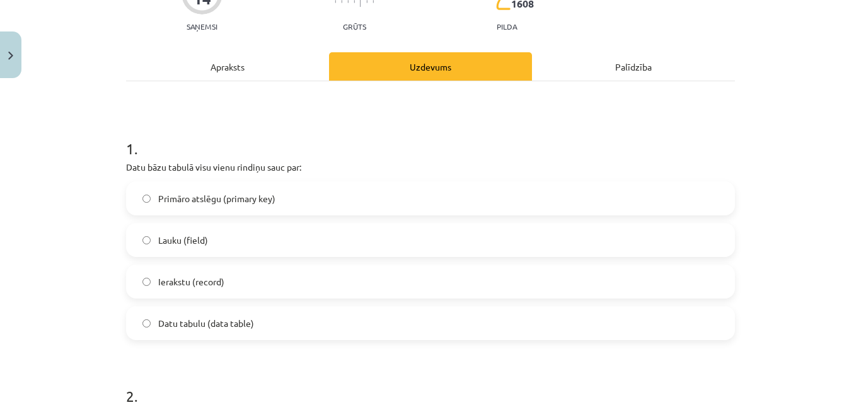
click at [214, 282] on span "Ierakstu (record)" at bounding box center [191, 281] width 66 height 13
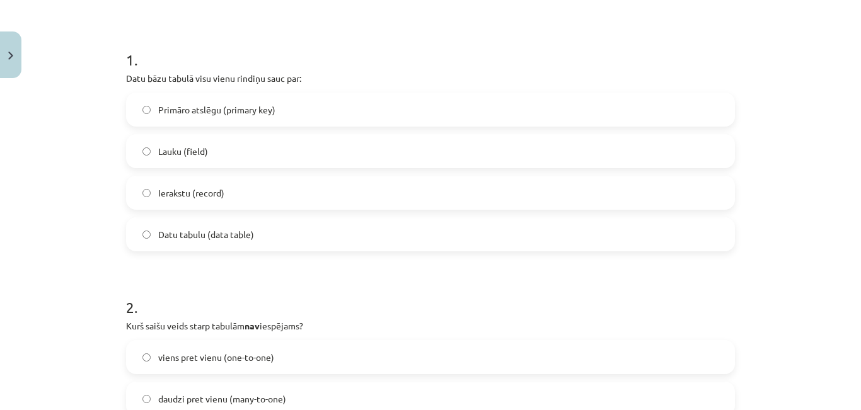
scroll to position [385, 0]
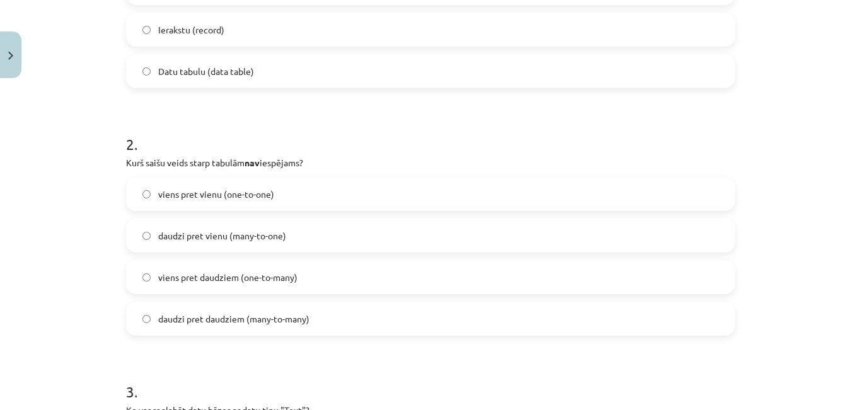
click at [242, 193] on span "viens pret vienu (one-to-one)" at bounding box center [216, 194] width 116 height 13
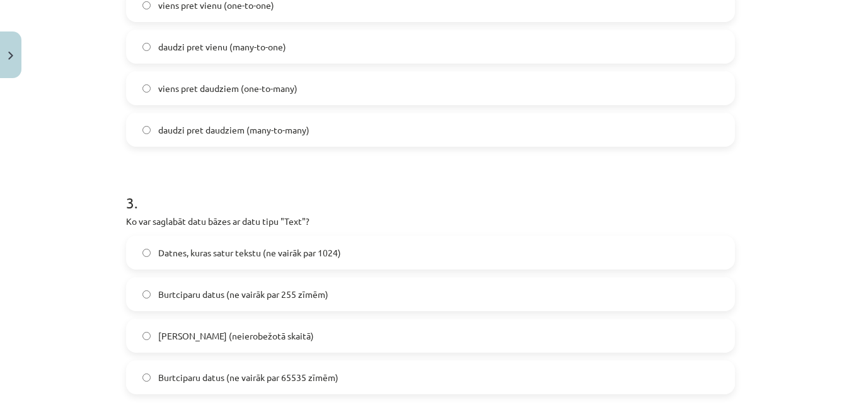
scroll to position [637, 0]
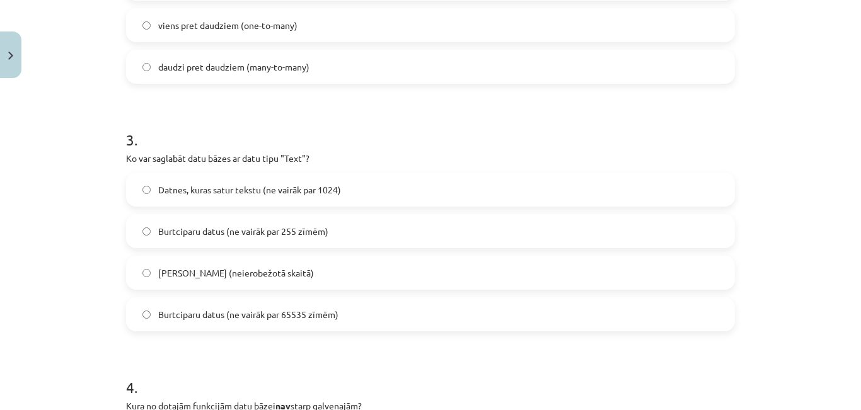
click at [281, 310] on span "Burtciparu datus (ne vairāk par 65535 zīmēm)" at bounding box center [248, 314] width 180 height 13
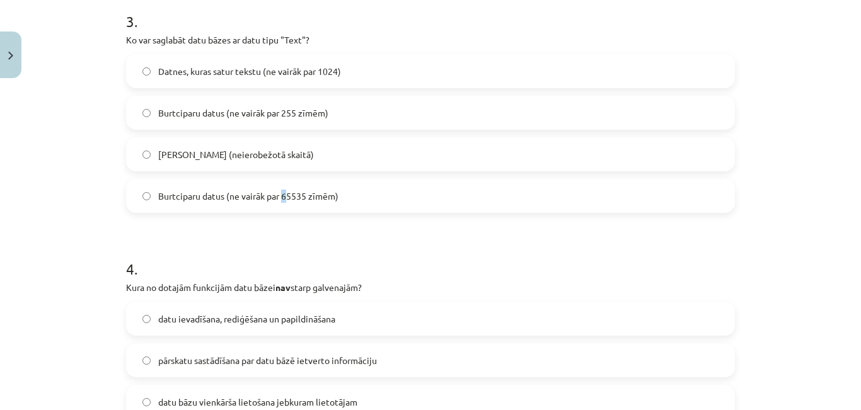
scroll to position [763, 0]
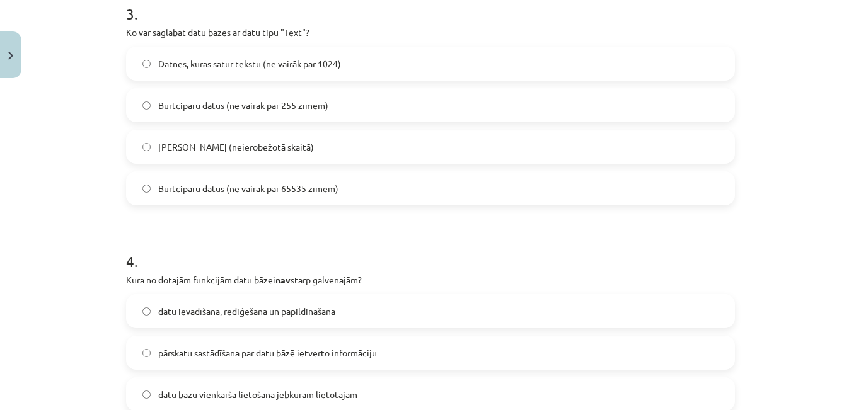
click at [378, 185] on label "Burtciparu datus (ne vairāk par 65535 zīmēm)" at bounding box center [430, 189] width 606 height 32
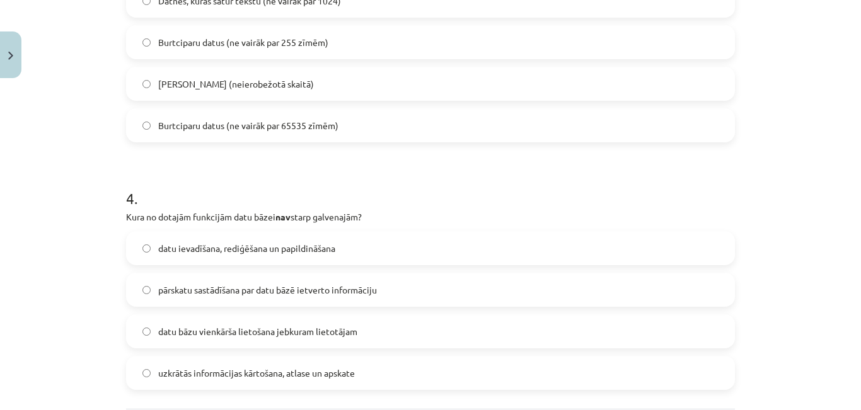
scroll to position [890, 0]
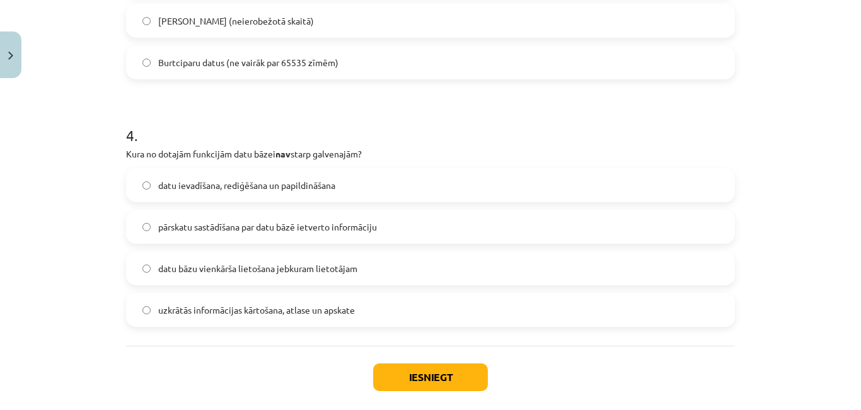
click at [239, 270] on span "datu bāzu vienkārša lietošana jebkuram lietotājam" at bounding box center [257, 268] width 199 height 13
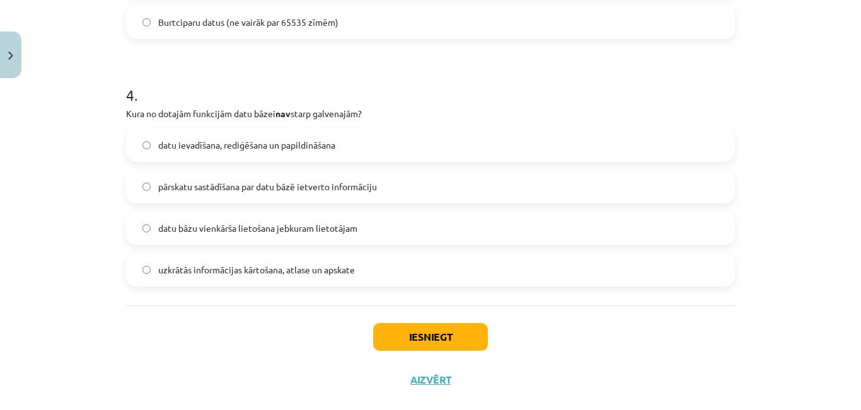
scroll to position [953, 0]
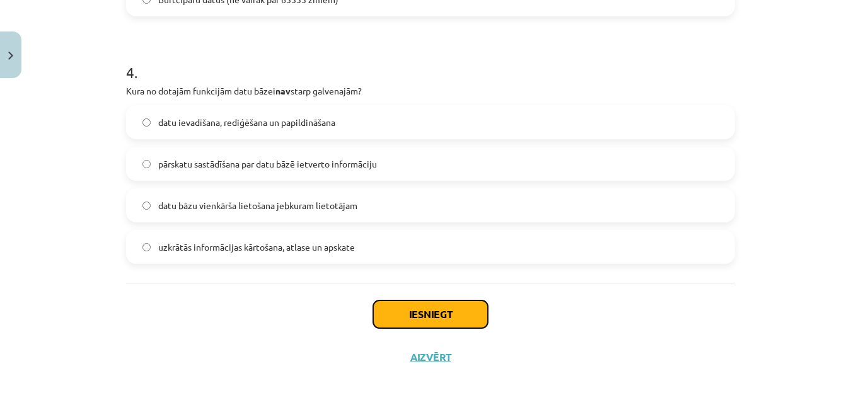
click at [453, 311] on button "Iesniegt" at bounding box center [430, 315] width 115 height 28
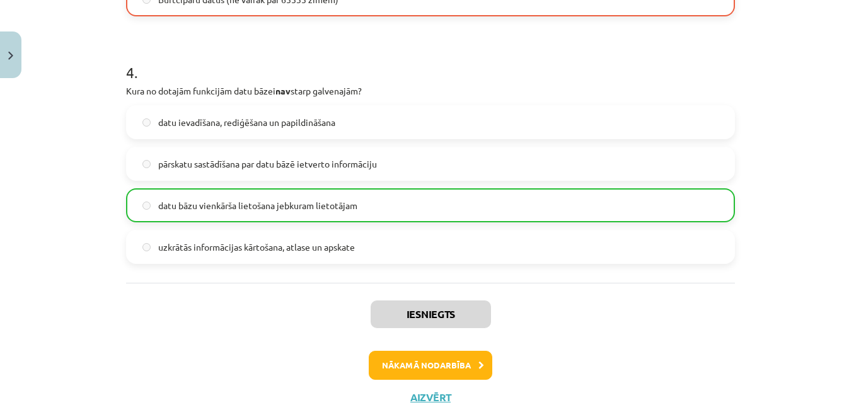
scroll to position [993, 0]
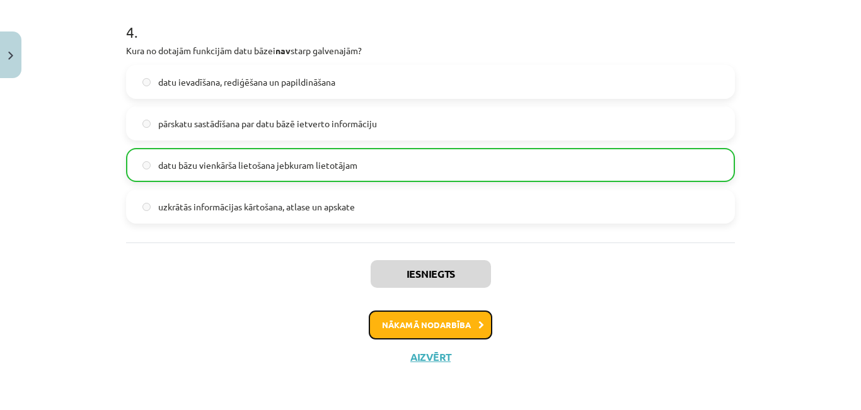
drag, startPoint x: 462, startPoint y: 318, endPoint x: 461, endPoint y: 308, distance: 10.2
click at [461, 308] on div "Iesniegts Nākamā nodarbība Aizvērt" at bounding box center [430, 307] width 609 height 129
click at [466, 337] on button "Nākamā nodarbība" at bounding box center [431, 325] width 124 height 29
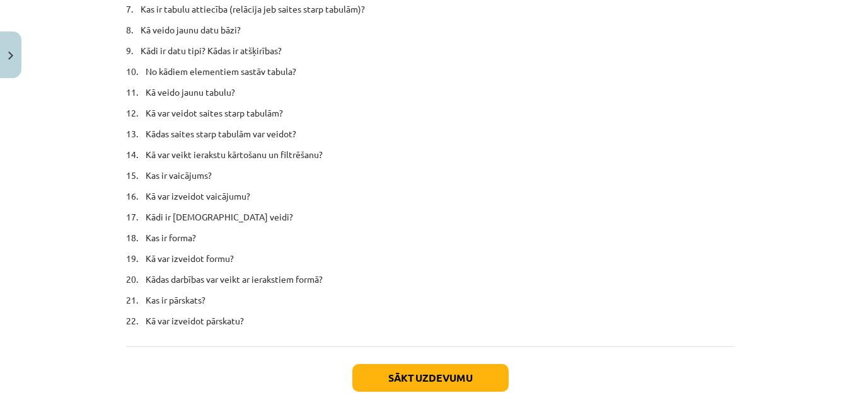
scroll to position [7735, 0]
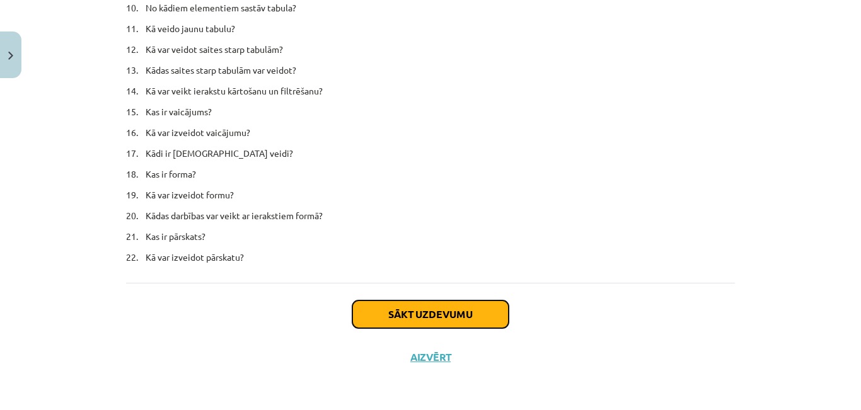
click at [434, 319] on button "Sākt uzdevumu" at bounding box center [430, 315] width 156 height 28
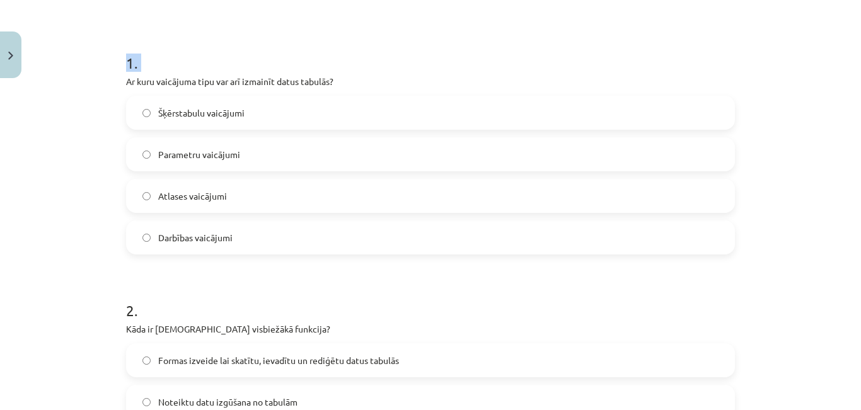
scroll to position [457, 0]
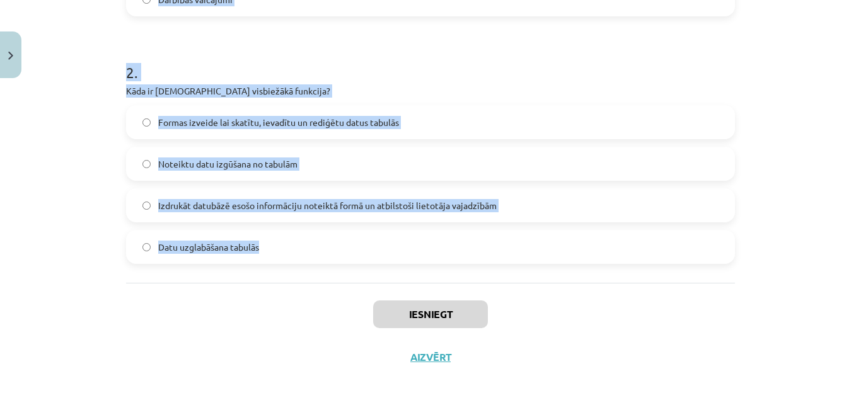
drag, startPoint x: 110, startPoint y: 153, endPoint x: 342, endPoint y: 274, distance: 261.4
click at [347, 280] on div "Mācību tēma: Datorikas - 10. klases 4. ieskaites mācību materiāls #5 4. Datu bā…" at bounding box center [430, 205] width 861 height 410
copy form "Ar kuru vaicājuma tipu var arī izmainīt datus tabulās? Šķērstabulu vaicājumi Pa…"
click at [101, 149] on div "Mācību tēma: Datorikas - 10. klases 4. ieskaites mācību materiāls #5 4. Datu bā…" at bounding box center [430, 205] width 861 height 410
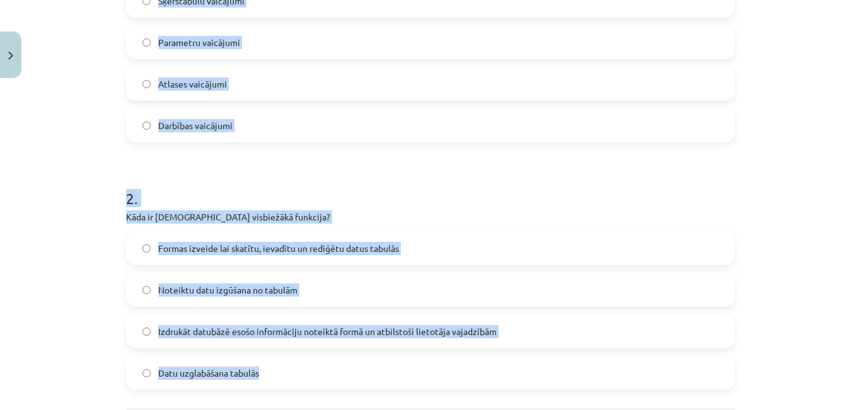
click at [105, 157] on div "Mācību tēma: Datorikas - 10. klases 4. ieskaites mācību materiāls #5 4. Datu bā…" at bounding box center [430, 205] width 861 height 410
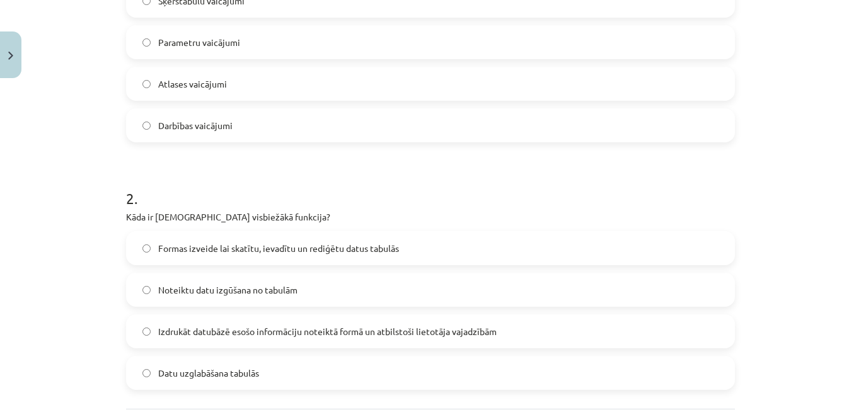
scroll to position [205, 0]
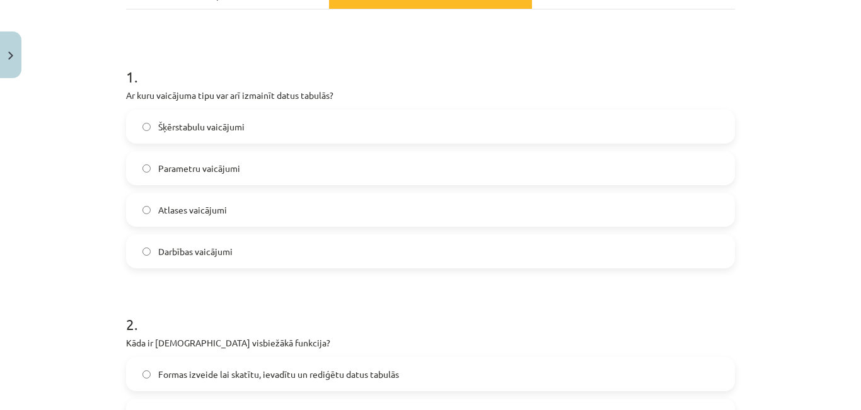
click at [239, 244] on label "Darbības vaicājumi" at bounding box center [430, 252] width 606 height 32
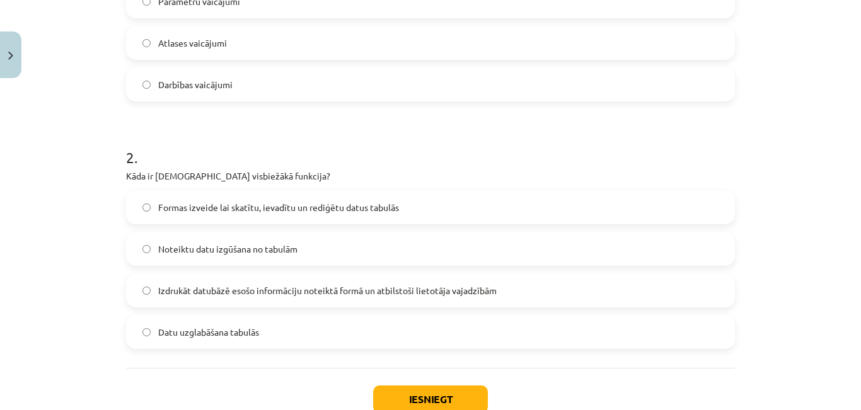
scroll to position [394, 0]
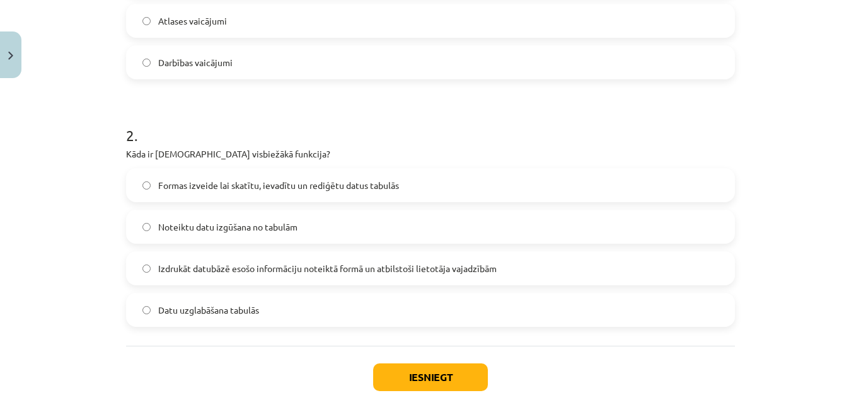
click at [208, 233] on span "Noteiktu datu izgūšana no tabulām" at bounding box center [227, 227] width 139 height 13
click at [432, 371] on button "Iesniegt" at bounding box center [430, 378] width 115 height 28
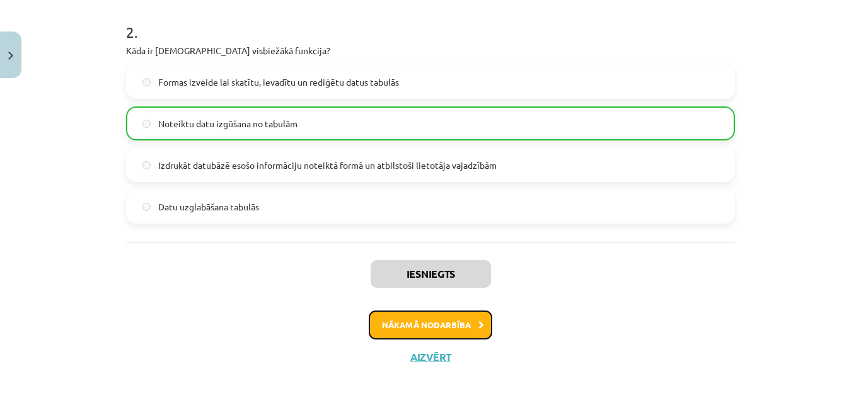
click at [429, 337] on button "Nākamā nodarbība" at bounding box center [431, 325] width 124 height 29
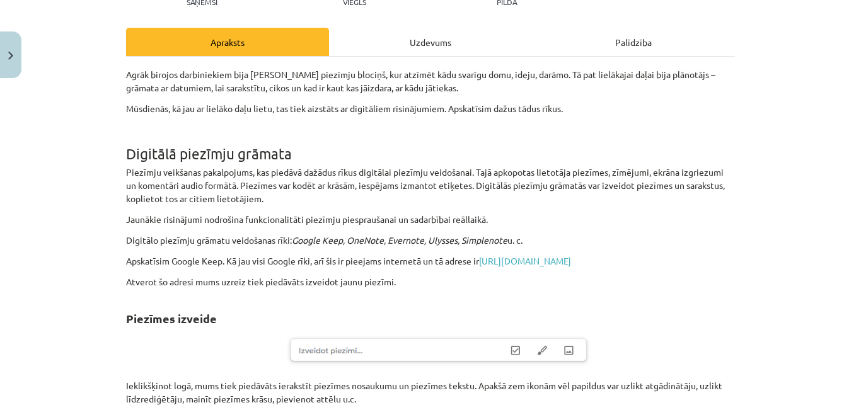
scroll to position [0, 0]
